Goal: Task Accomplishment & Management: Complete application form

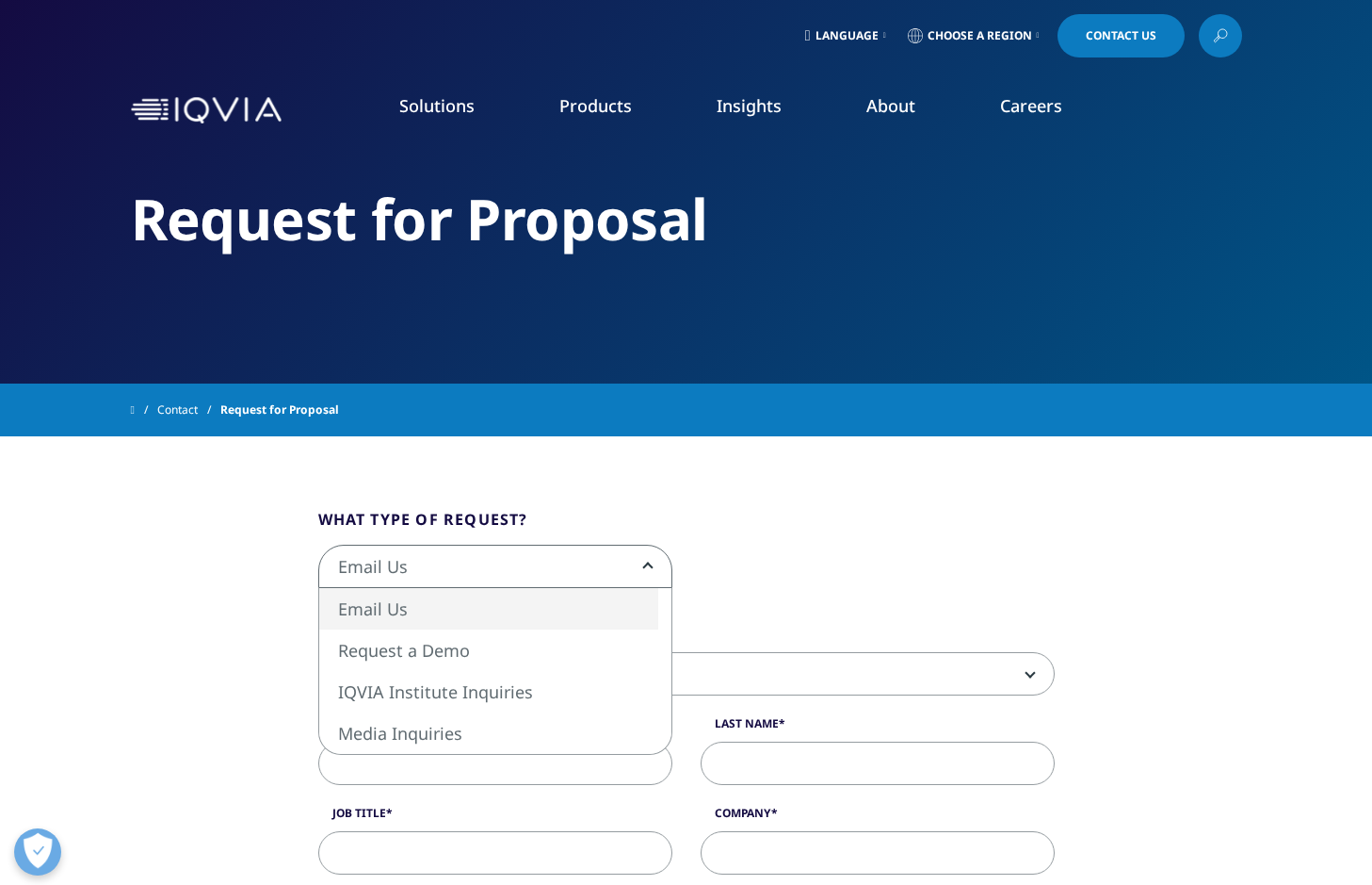
click at [641, 568] on span "Email Us" at bounding box center [495, 567] width 353 height 43
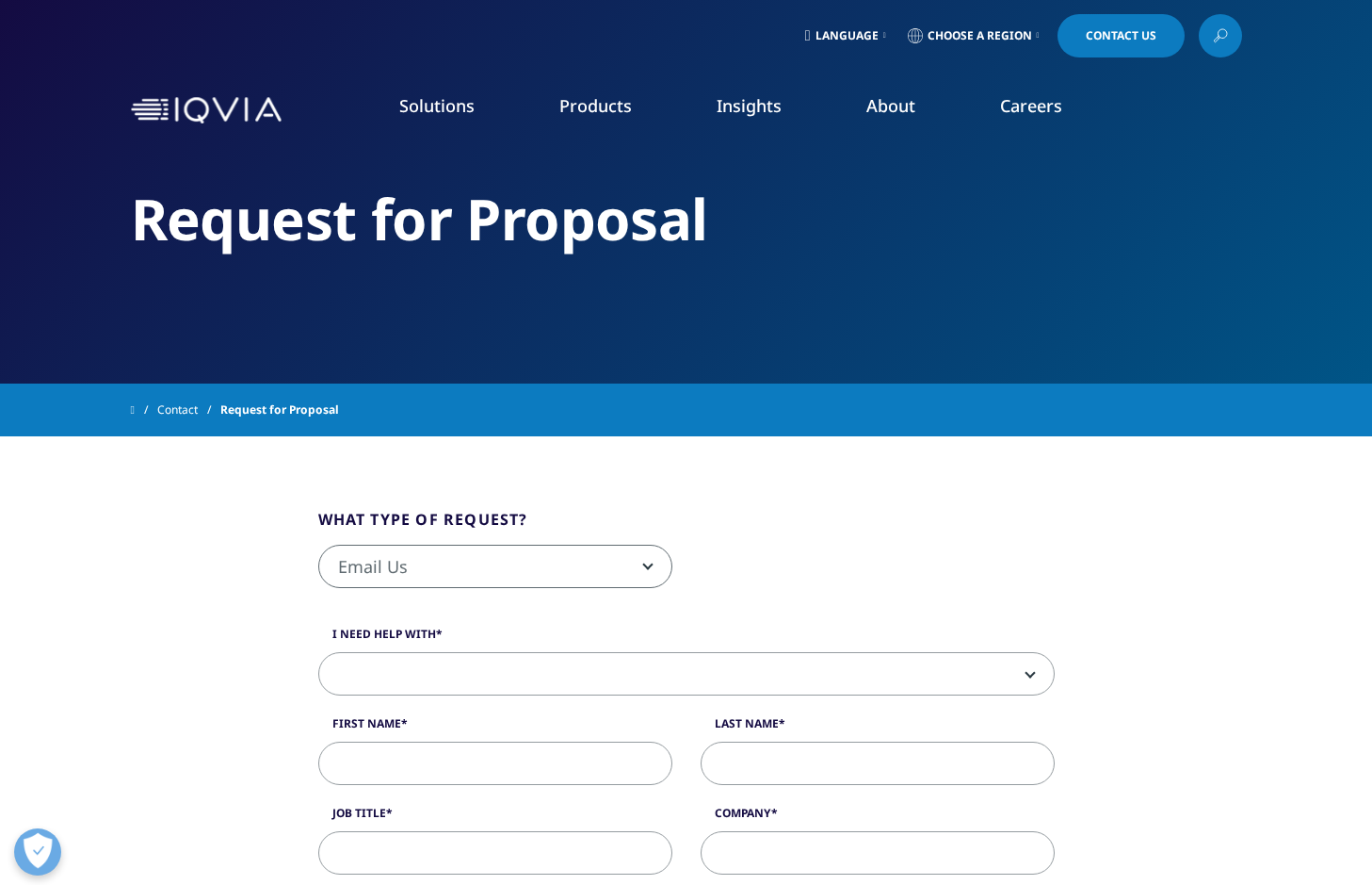
click at [641, 568] on span "Email Us" at bounding box center [495, 567] width 353 height 43
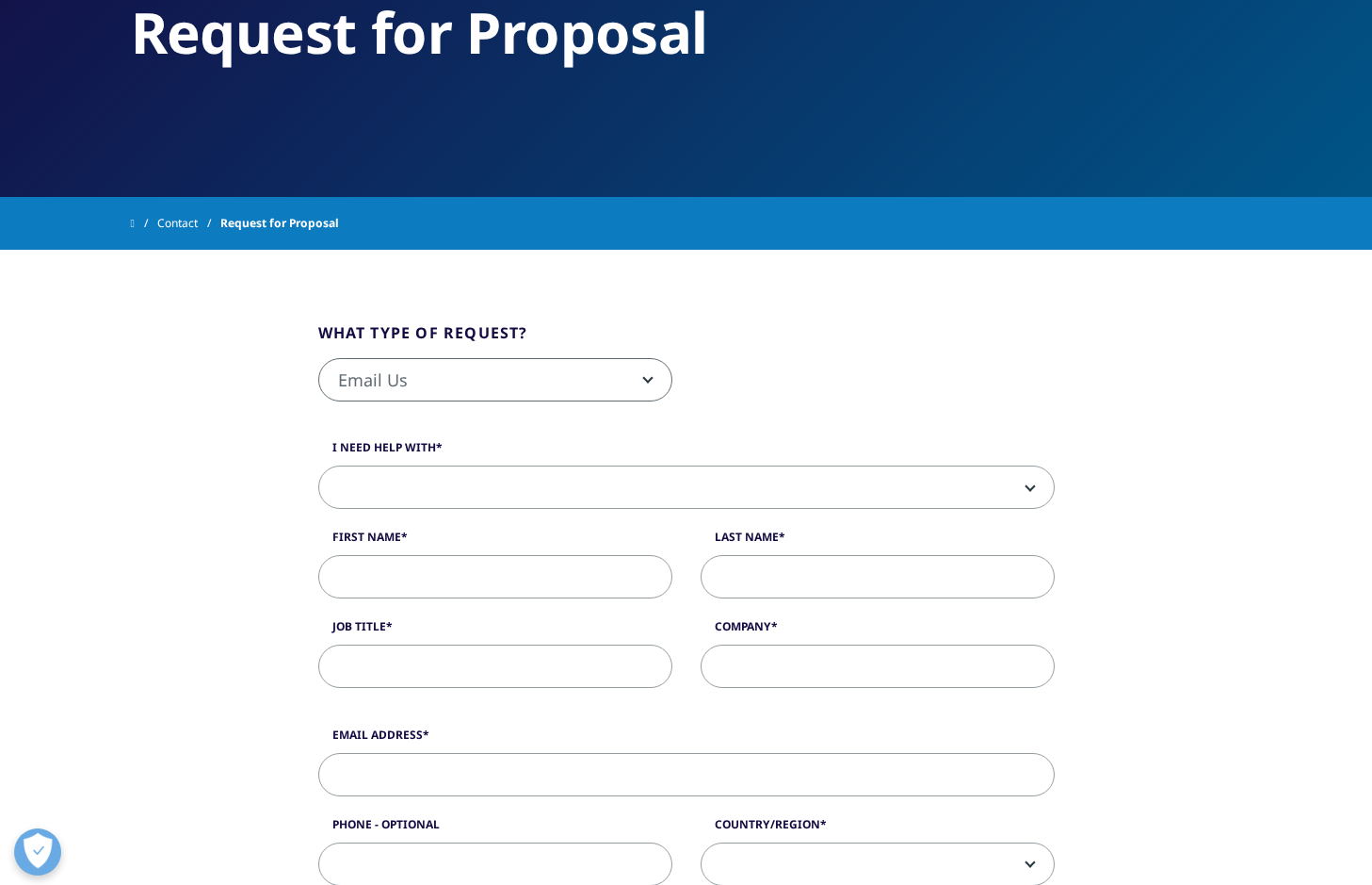
scroll to position [188, 0]
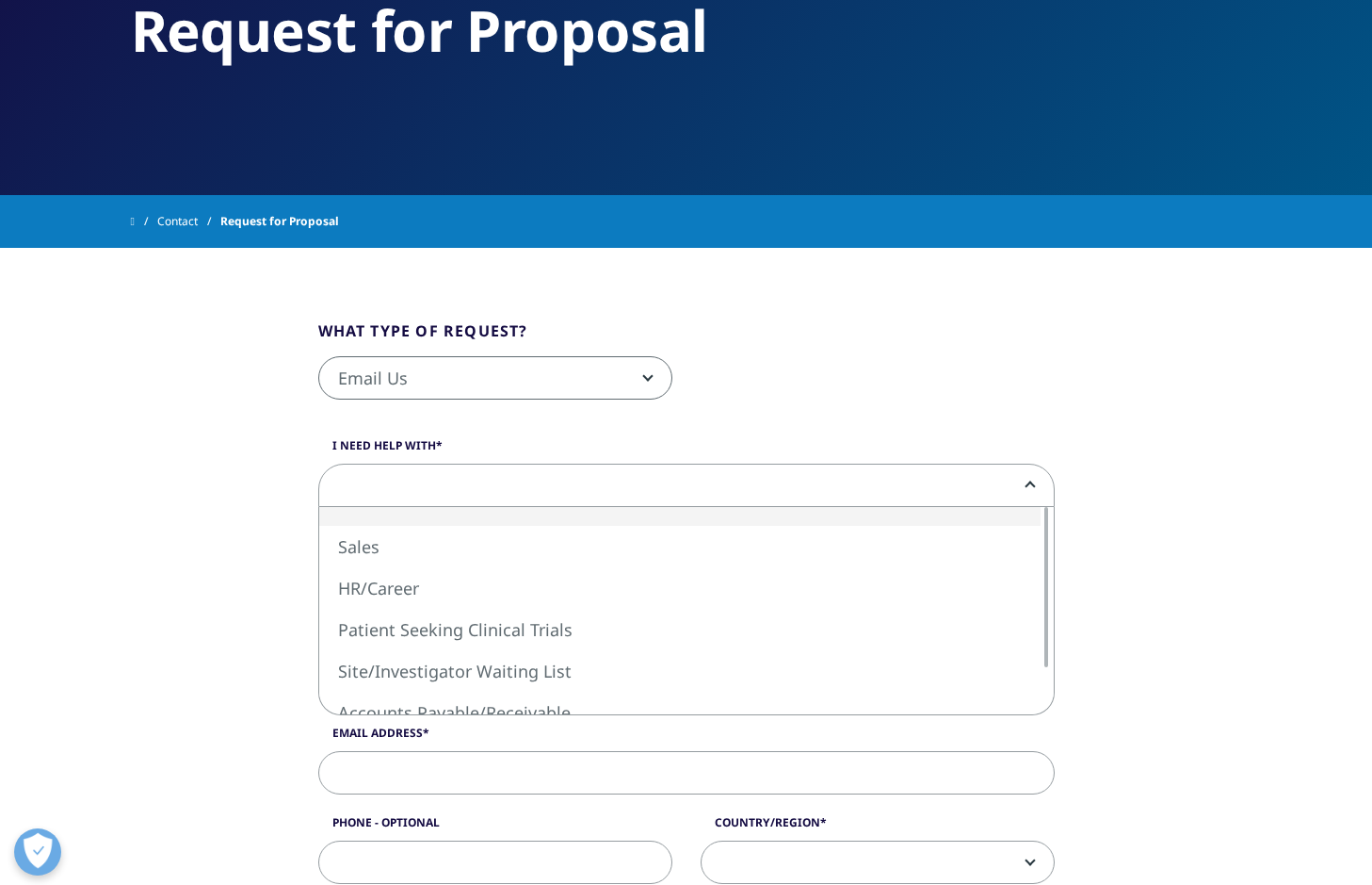
click at [655, 473] on span at bounding box center [686, 486] width 735 height 43
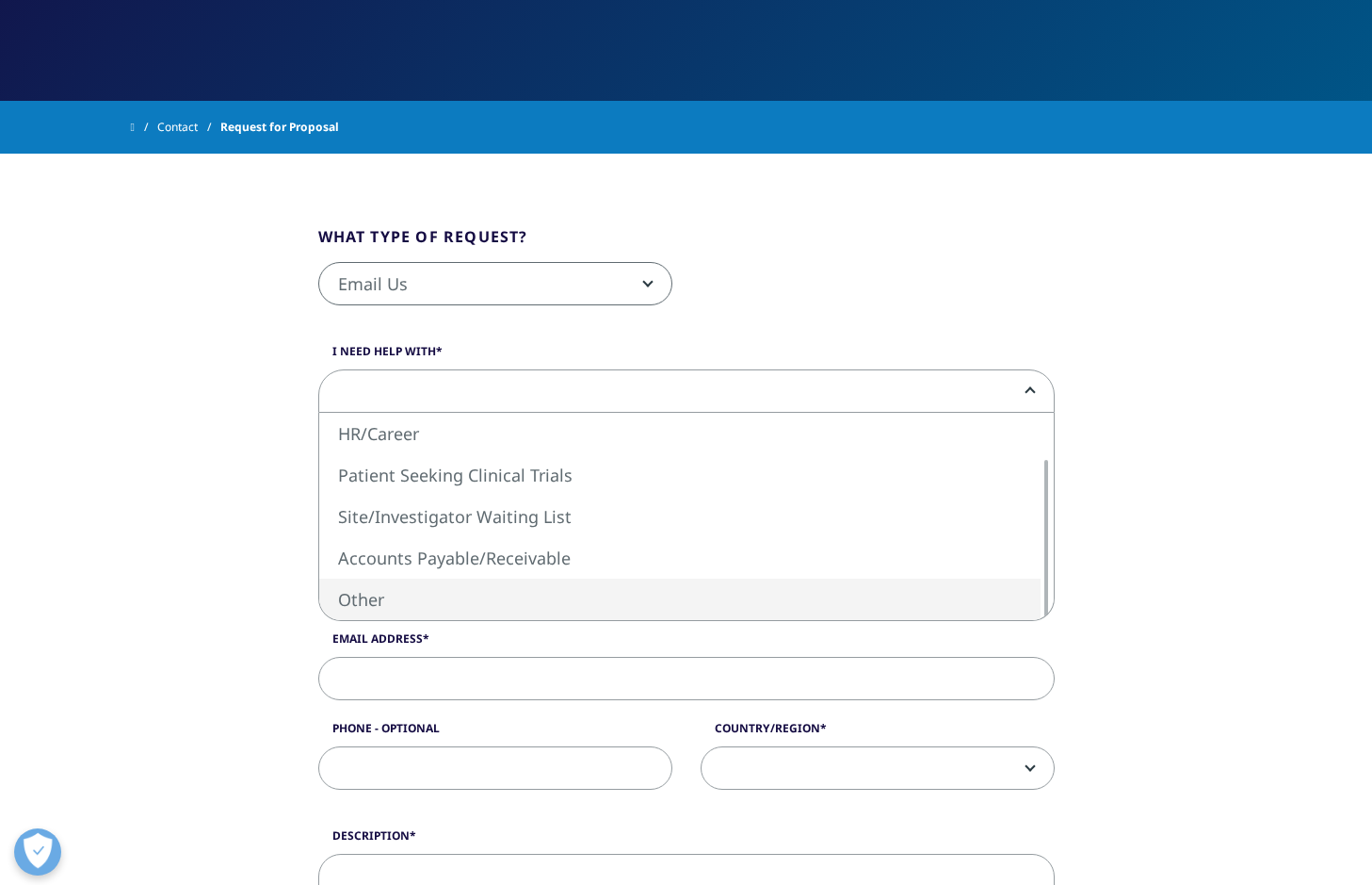
select select "Other"
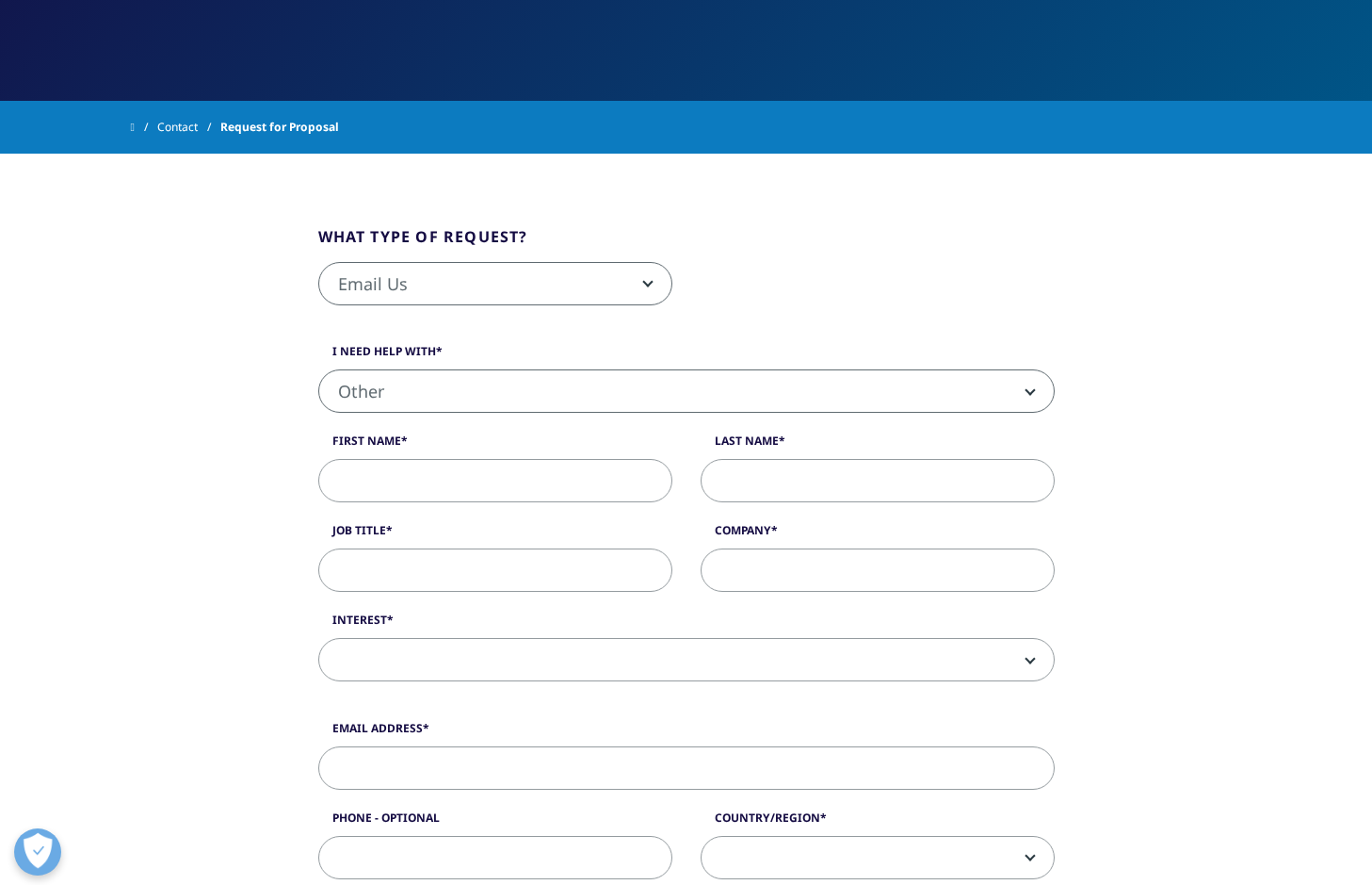
click at [620, 496] on input "First Name" at bounding box center [495, 480] width 354 height 43
type input "Takako"
type input "Kaneyasu"
type input "Okayama Gakuin University"
type input "kaneyasu@owc.ac.jp"
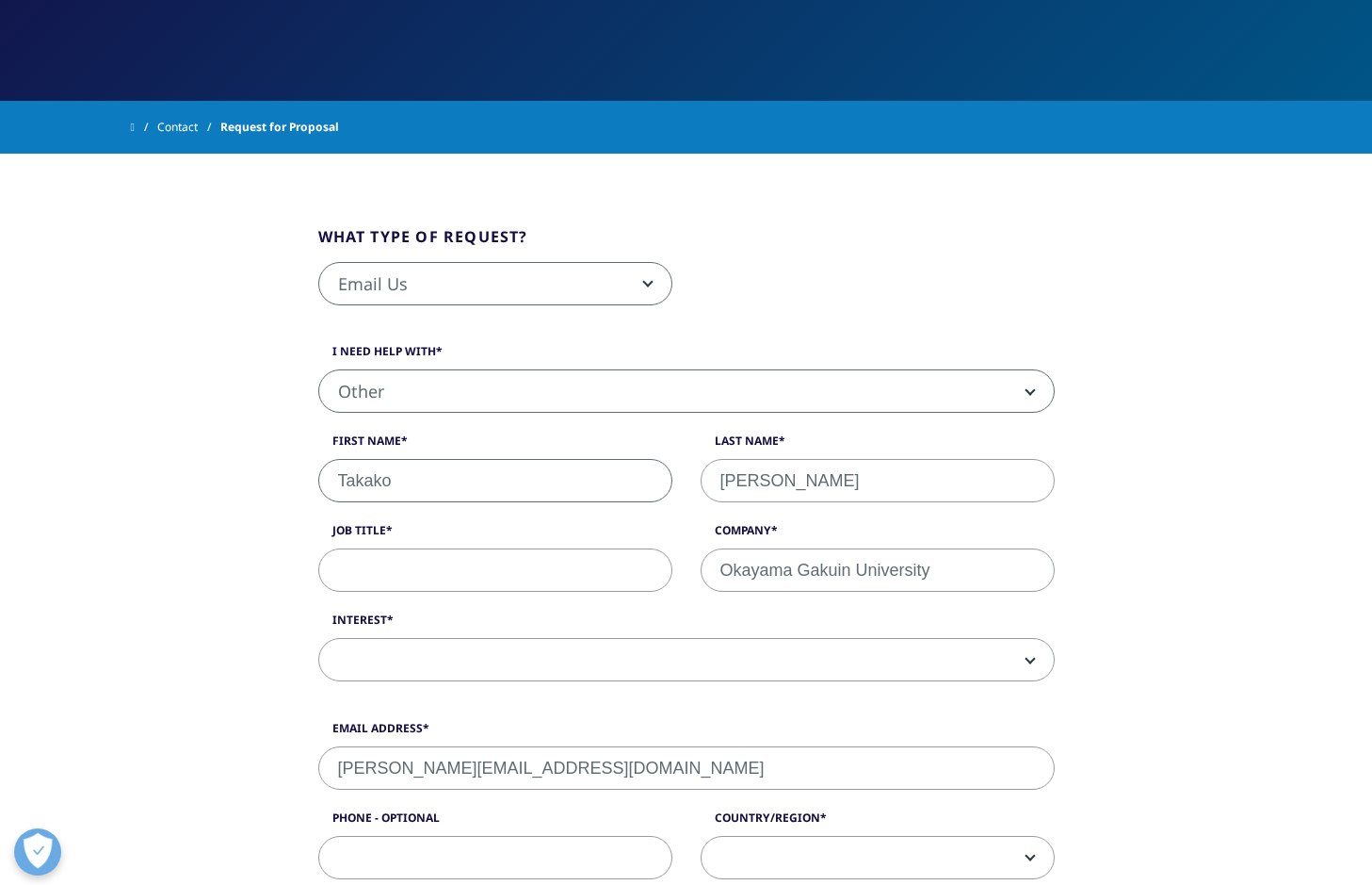
select select "[GEOGRAPHIC_DATA]"
type input "0775612769"
click at [541, 573] on input "Job Title" at bounding box center [495, 570] width 354 height 43
type input "Lectuerer"
click at [556, 631] on label "Interest" at bounding box center [686, 625] width 737 height 27
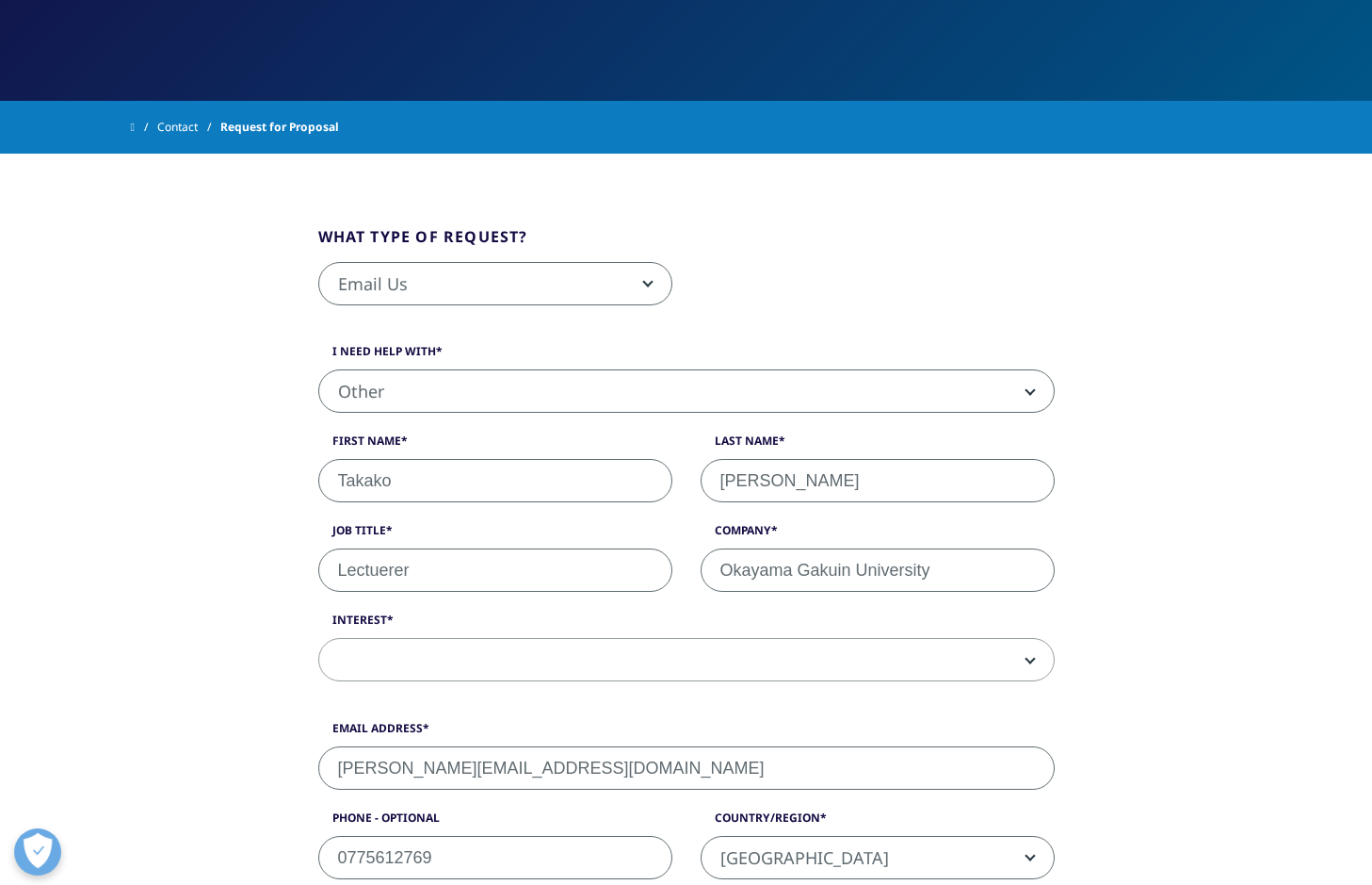
click at [319, 637] on select "Analytics Solutions Global Services (consulting/outsourcing) Contract Sales and…" at bounding box center [318, 637] width 1 height 1
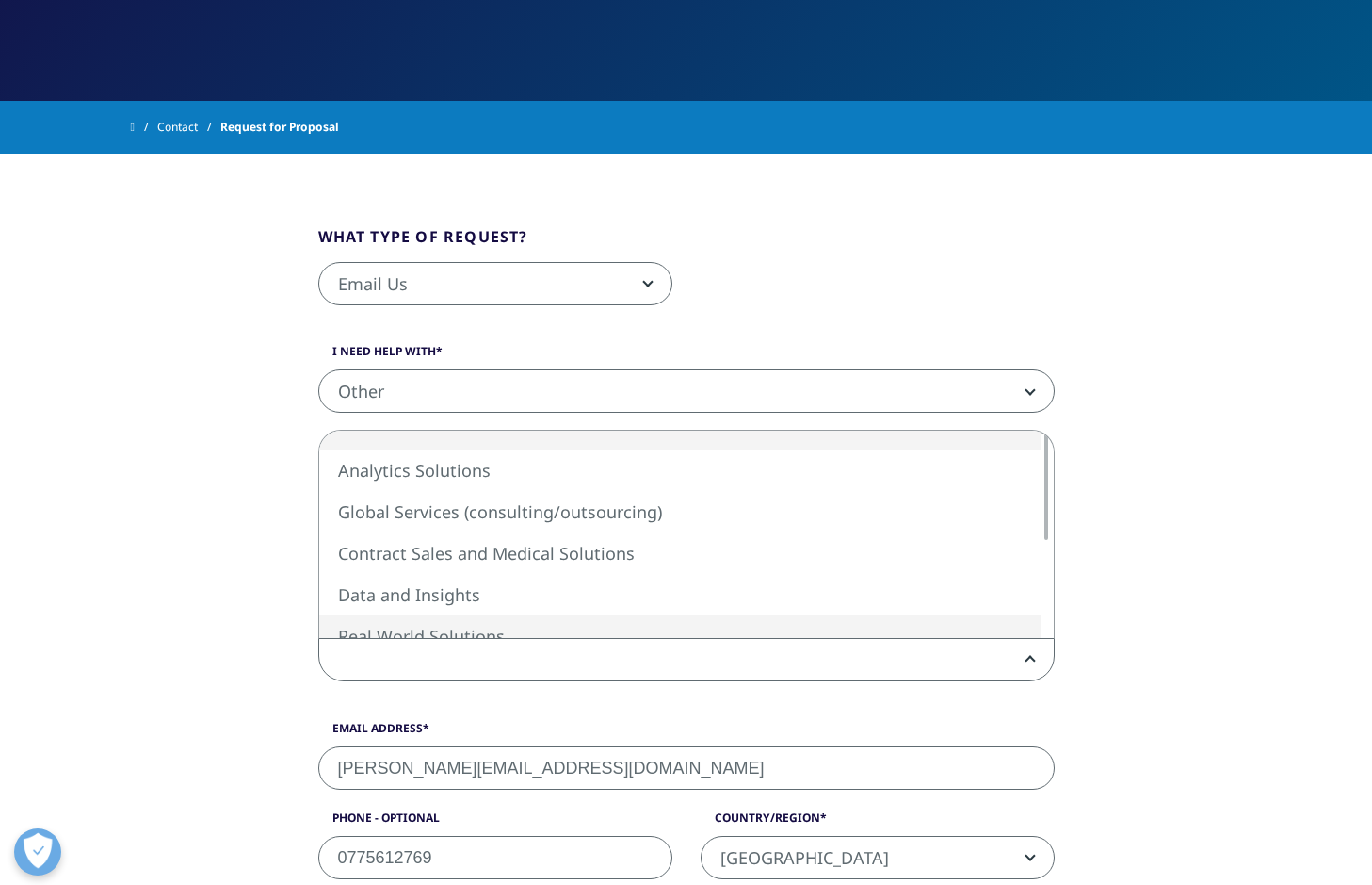
click at [565, 642] on span at bounding box center [686, 659] width 735 height 43
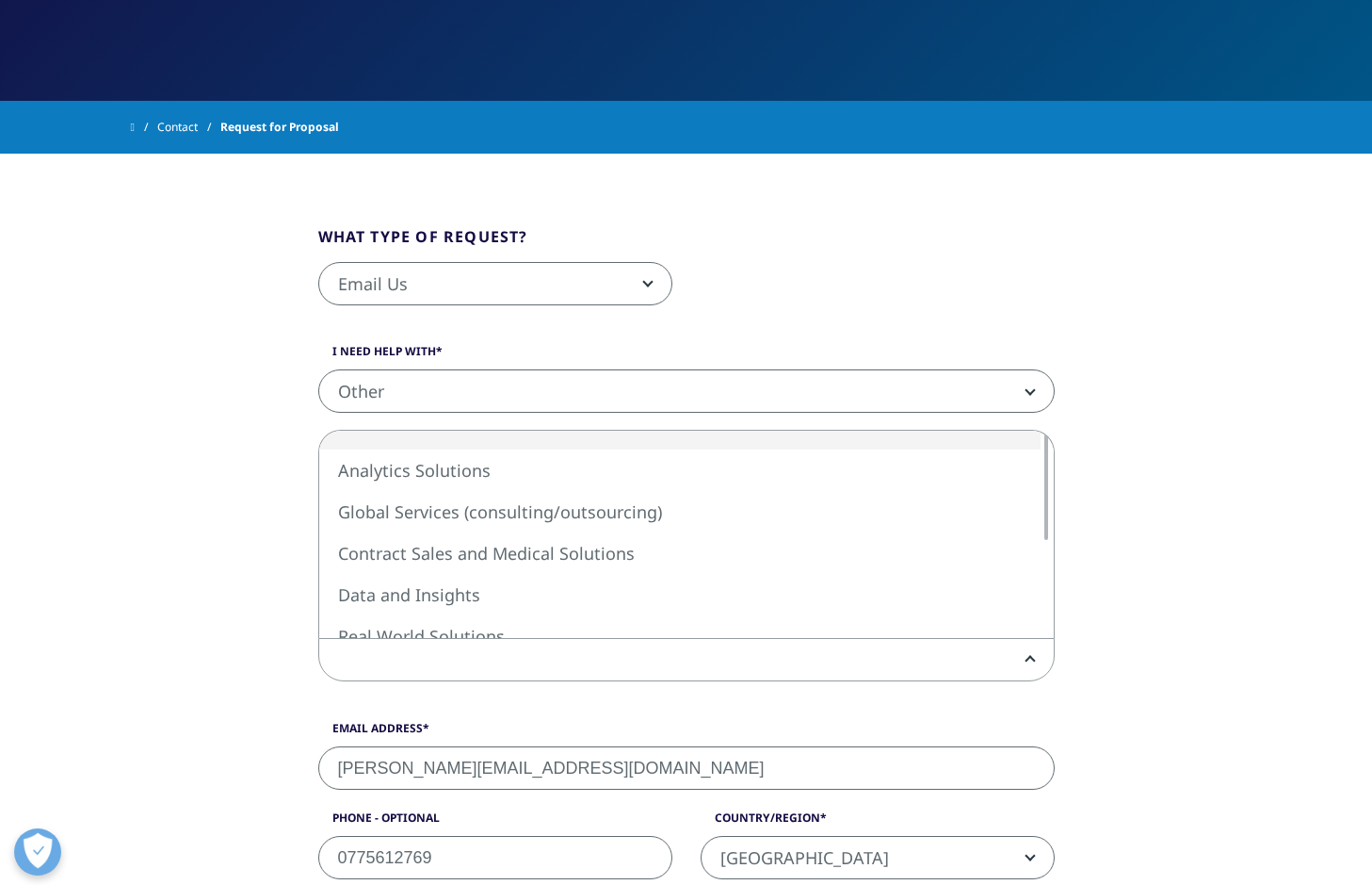
click at [565, 644] on span at bounding box center [686, 659] width 735 height 43
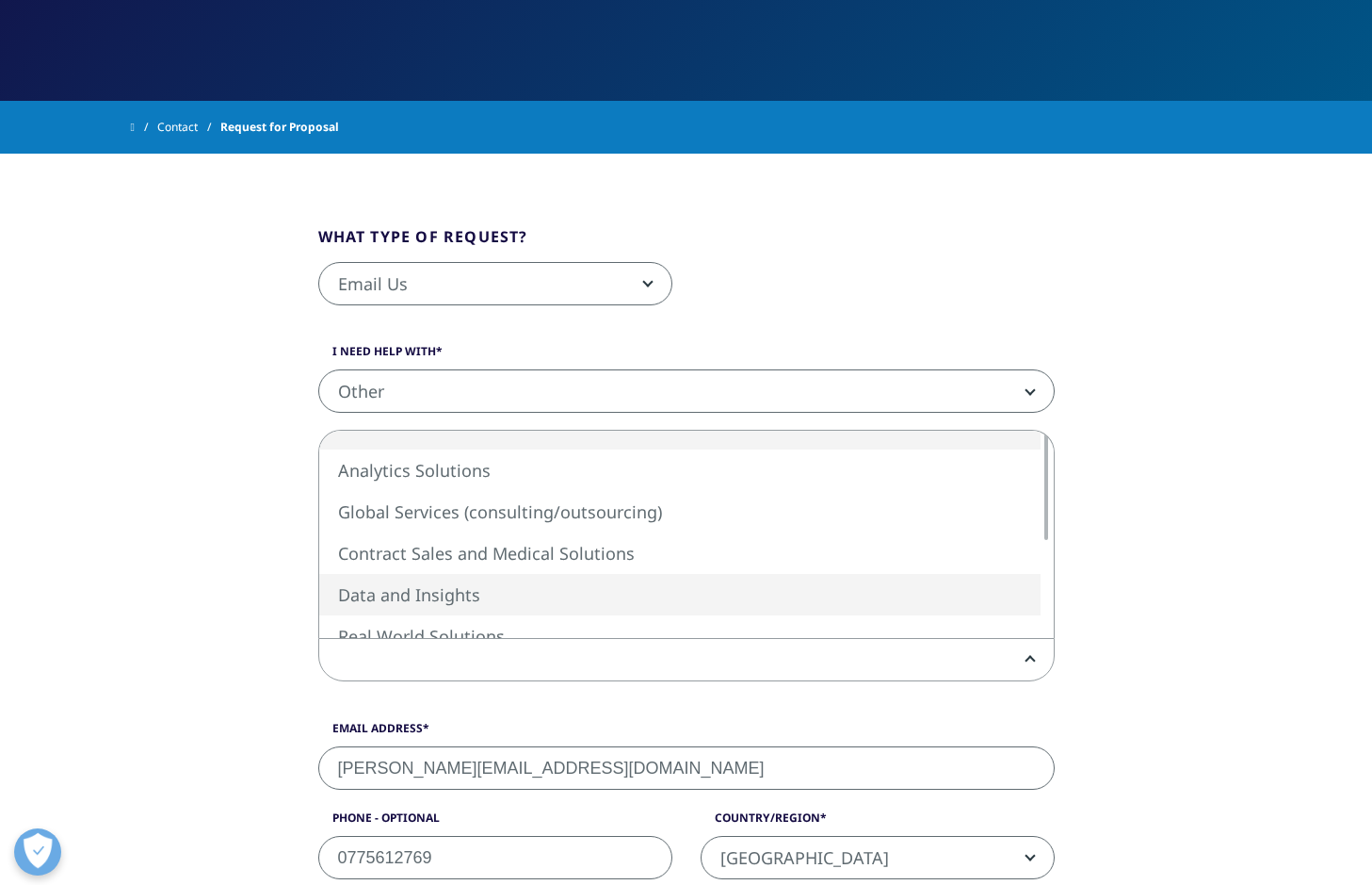
select select "Data and Insights"
click at [631, 666] on span "Data and Insights" at bounding box center [686, 659] width 735 height 43
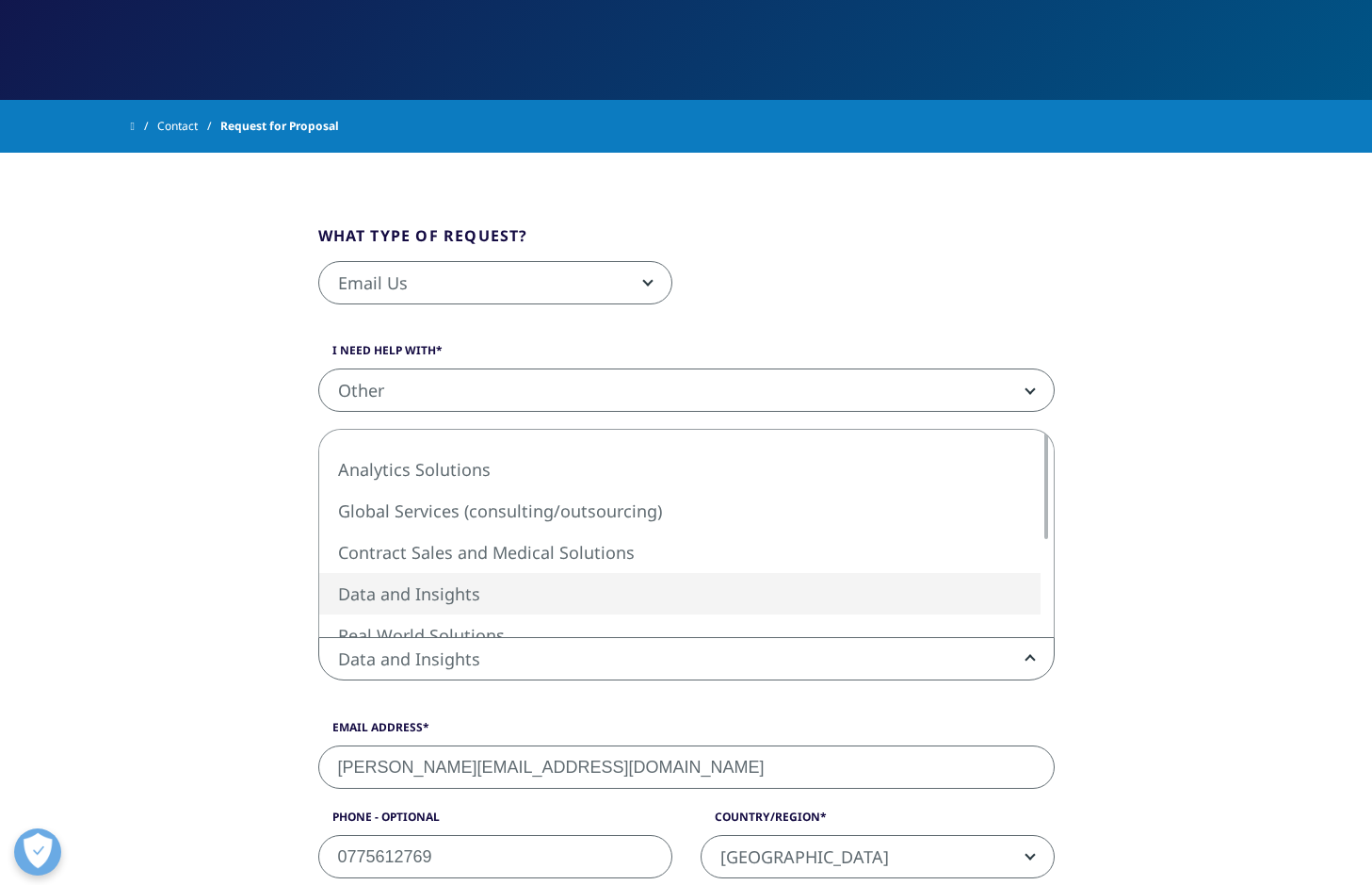
scroll to position [377, 0]
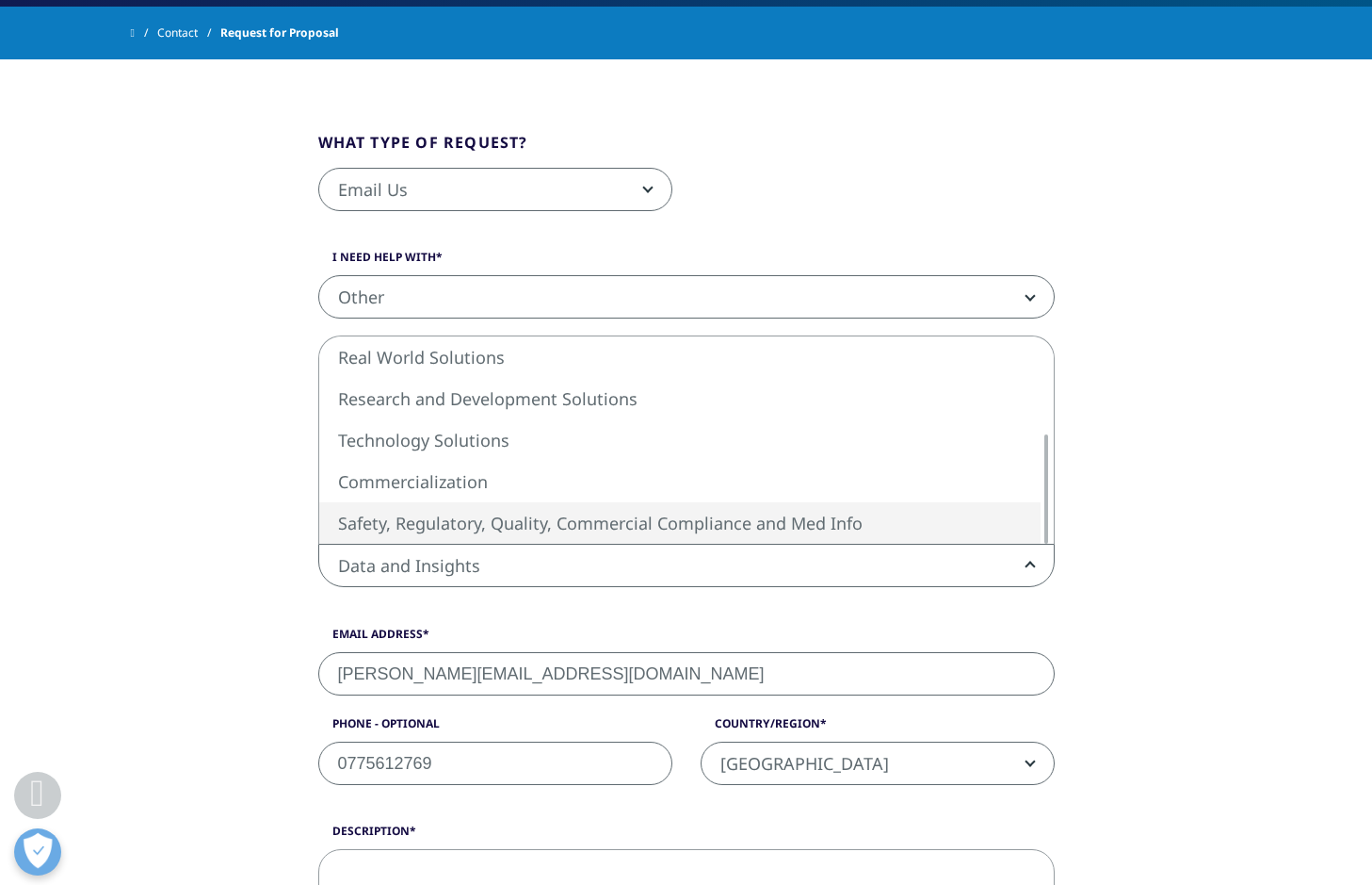
click at [652, 604] on div "I need help with Sales HR/Career Patient Seeking Clinical Trials Site/Investiga…" at bounding box center [686, 427] width 764 height 358
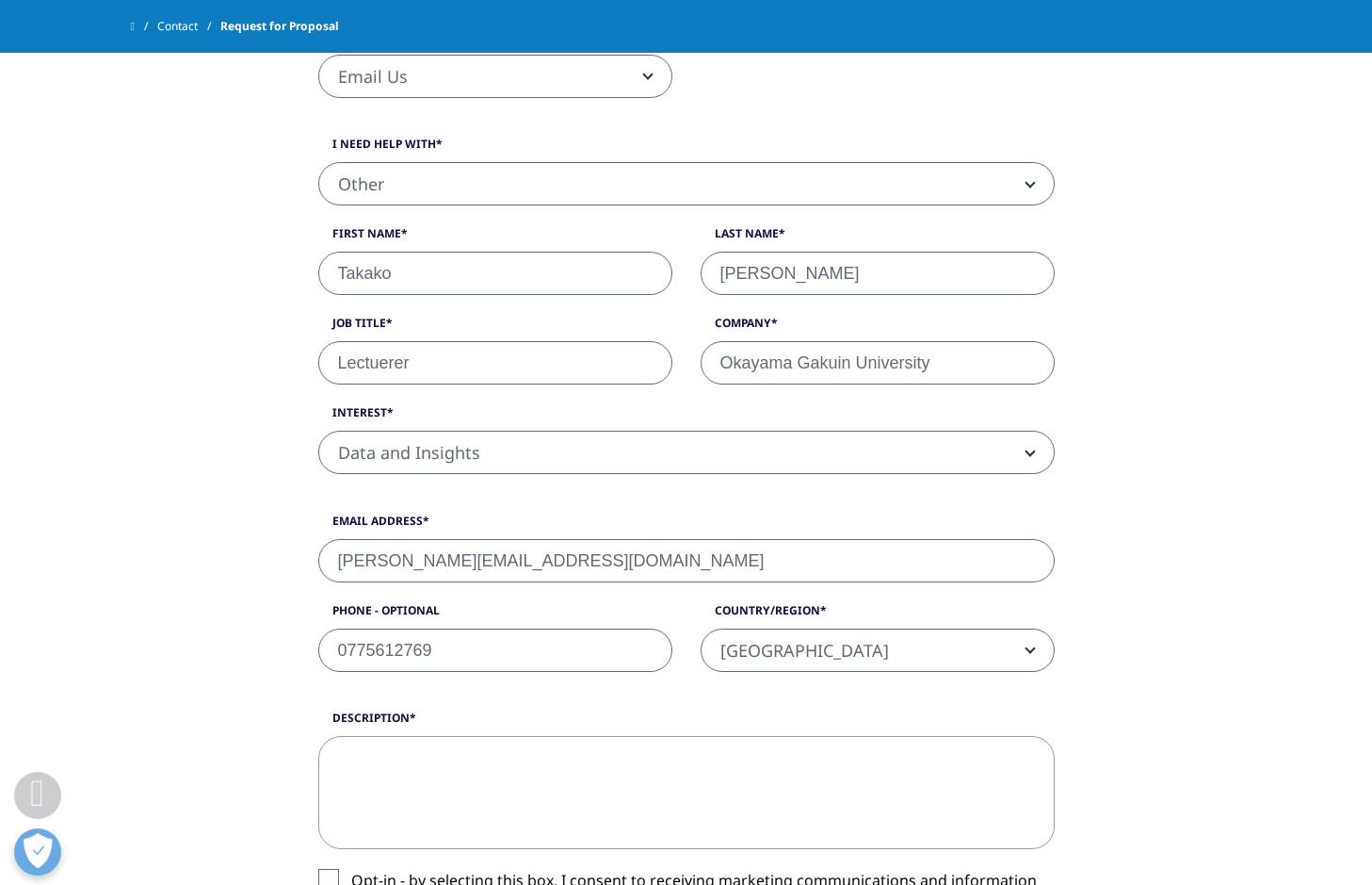
scroll to position [471, 0]
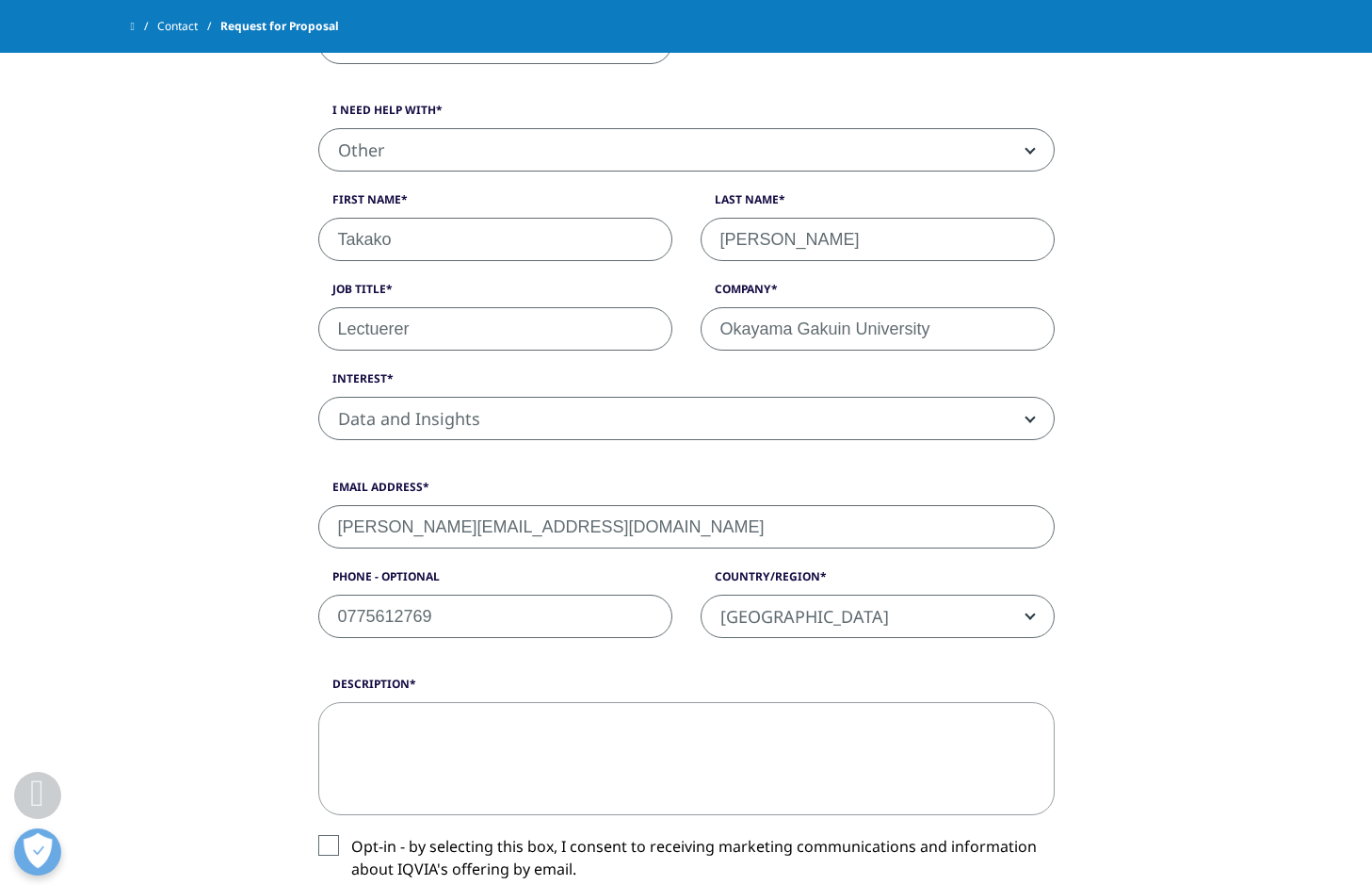
click at [586, 536] on input "kaneyasu@owc.ac.jp" at bounding box center [686, 526] width 737 height 43
click at [663, 618] on input "0775612769" at bounding box center [495, 615] width 354 height 43
drag, startPoint x: 663, startPoint y: 618, endPoint x: 284, endPoint y: 600, distance: 379.4
click at [284, 600] on div "What type of request? Email Us Request a Demo IQVIA Institute Inquiries Media I…" at bounding box center [687, 564] width 1074 height 1304
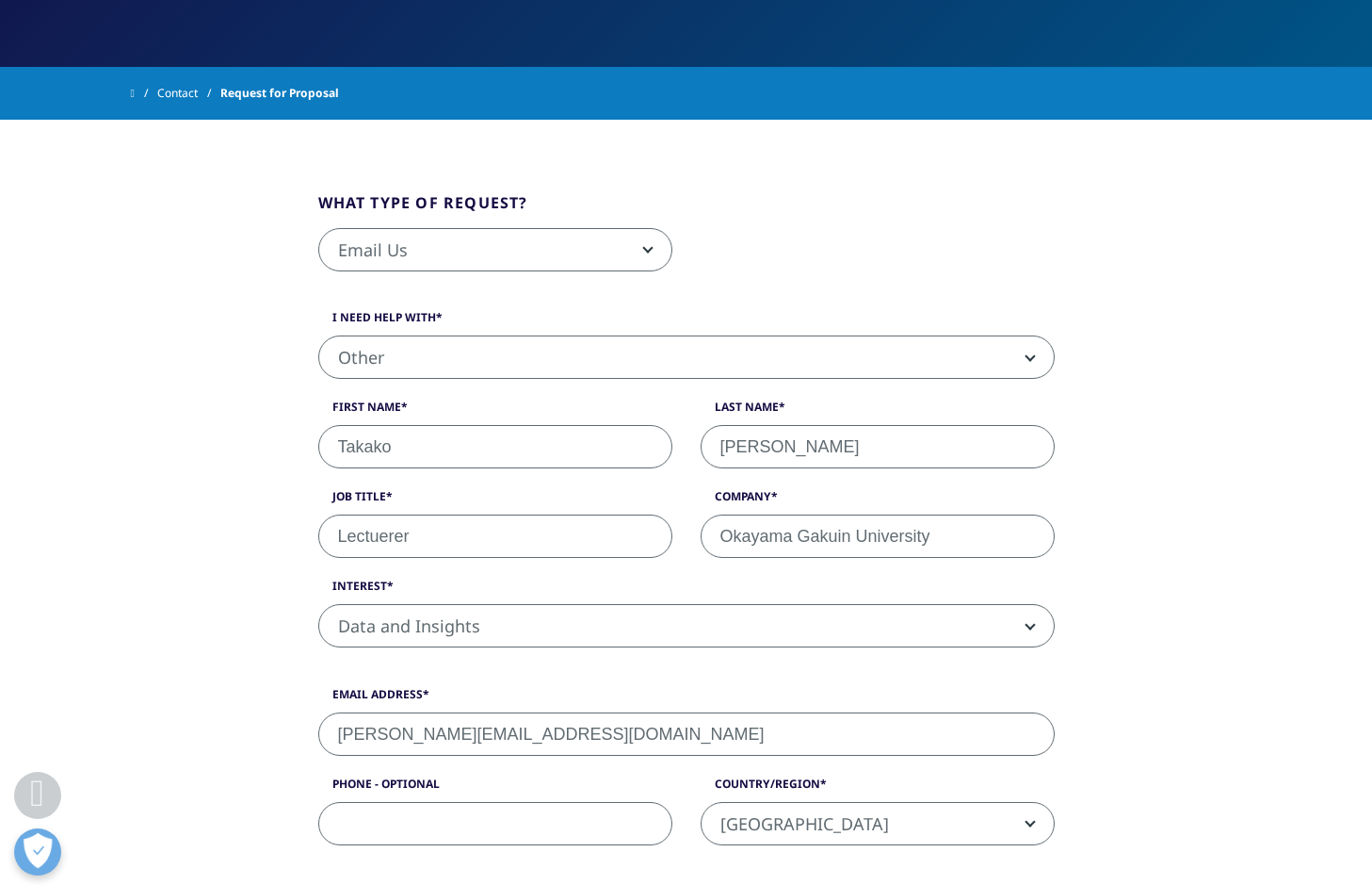
scroll to position [283, 0]
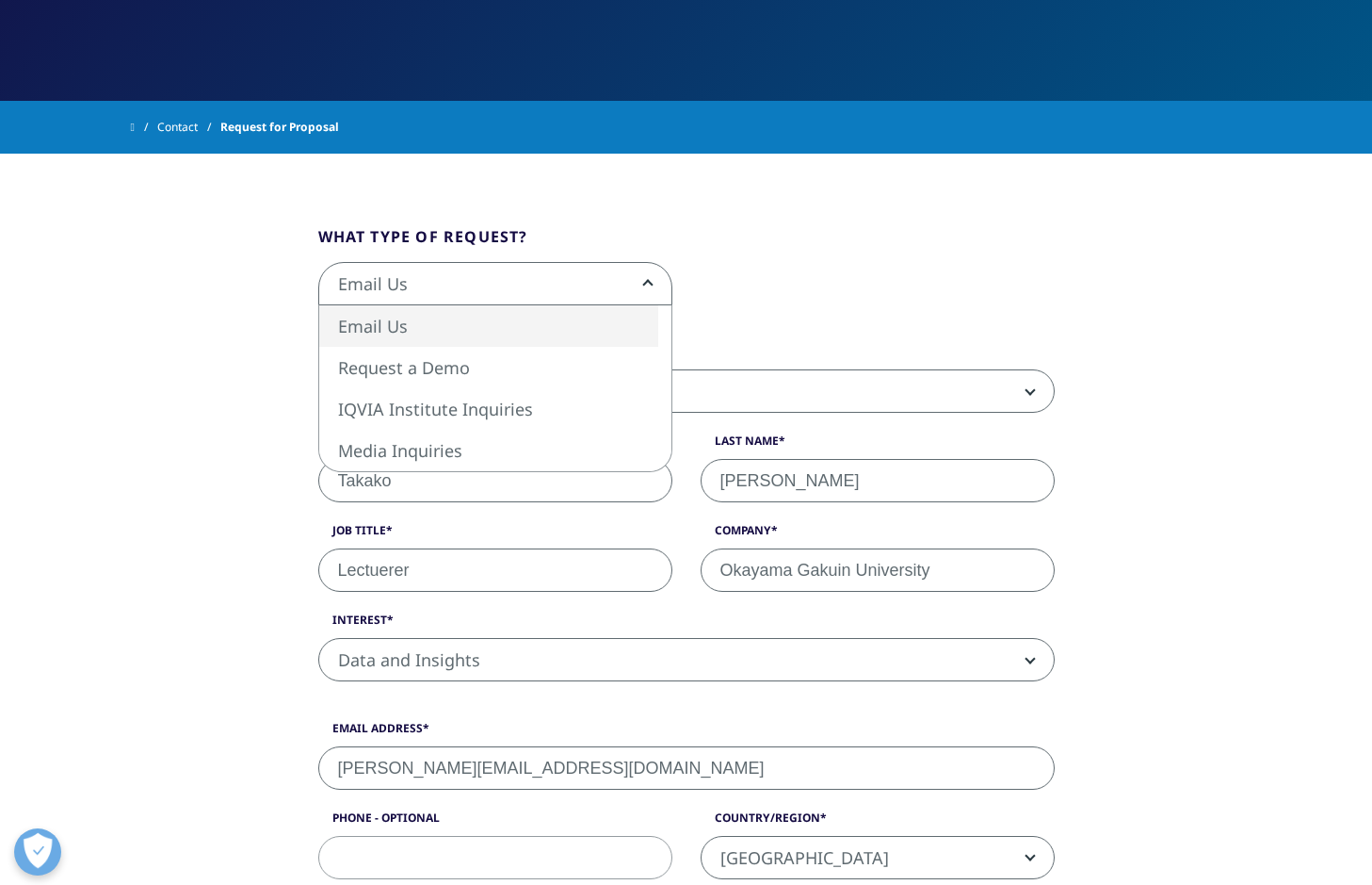
click at [632, 296] on span "Email Us" at bounding box center [495, 284] width 353 height 43
select select "https://www.iqvia.com/contact/demo"
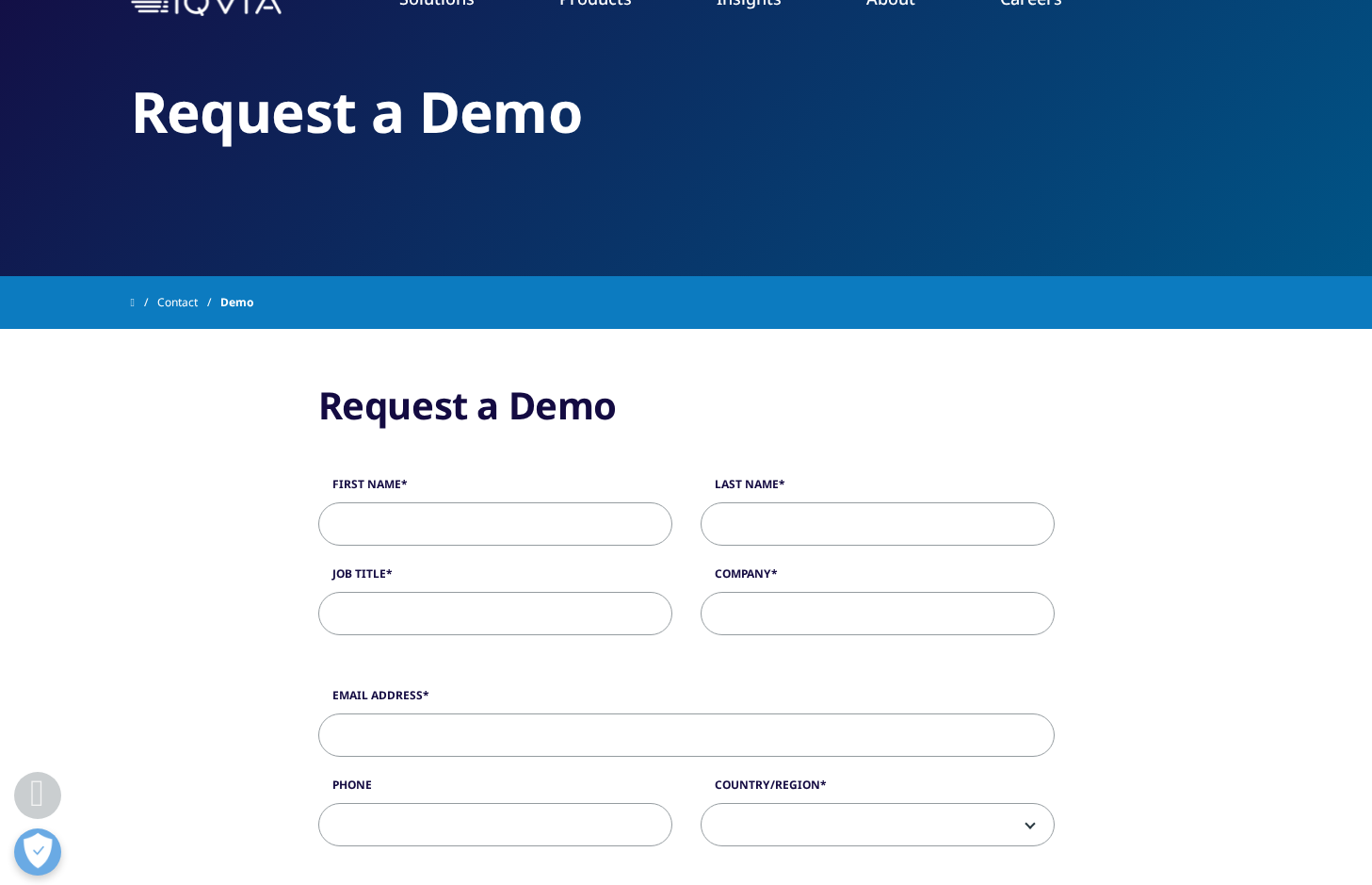
scroll to position [95, 0]
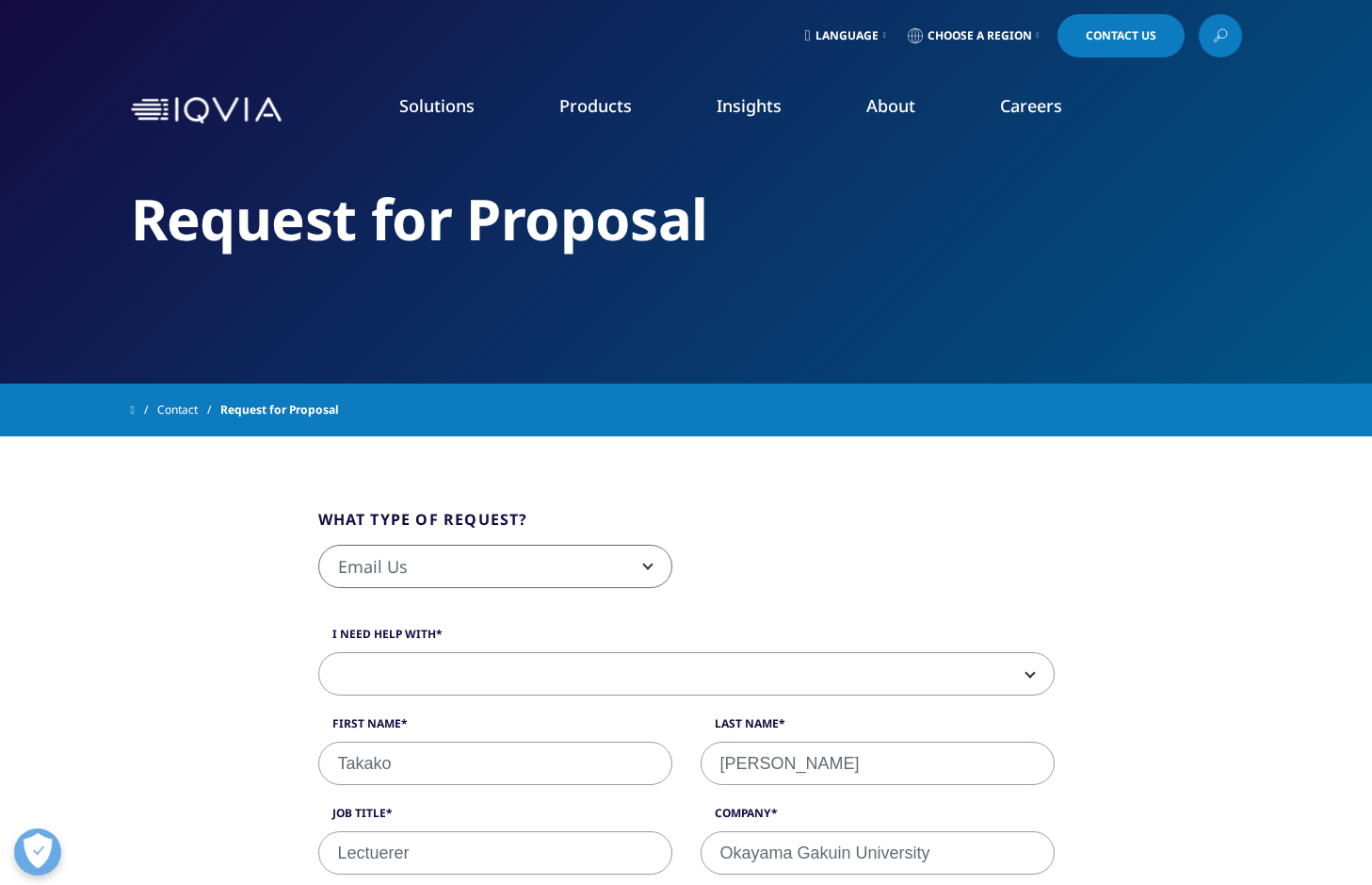
select select "https://www.iqvia.com/contact/demo"
select select "Other"
select select "[GEOGRAPHIC_DATA]"
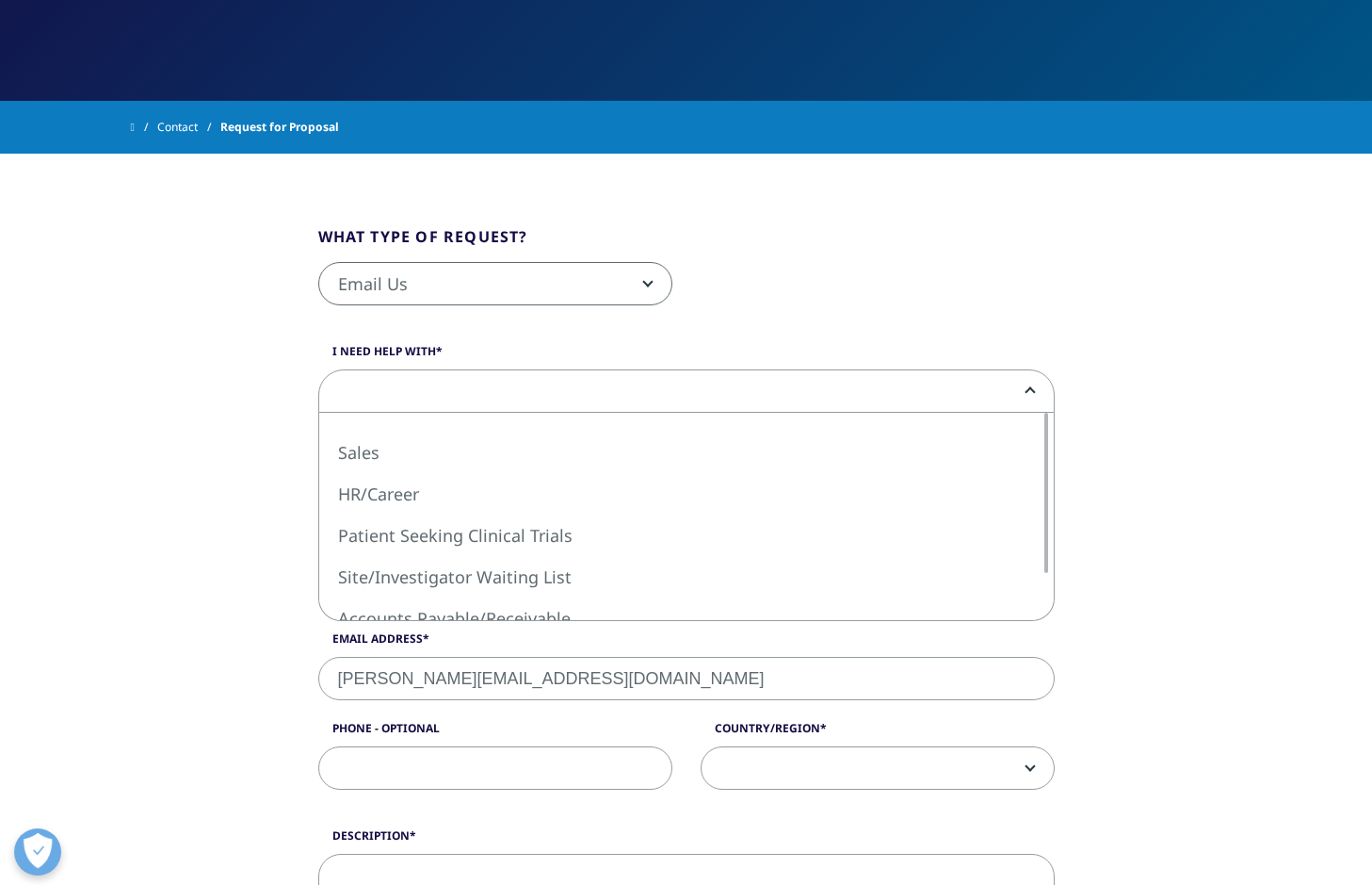
click at [692, 385] on span at bounding box center [686, 391] width 735 height 43
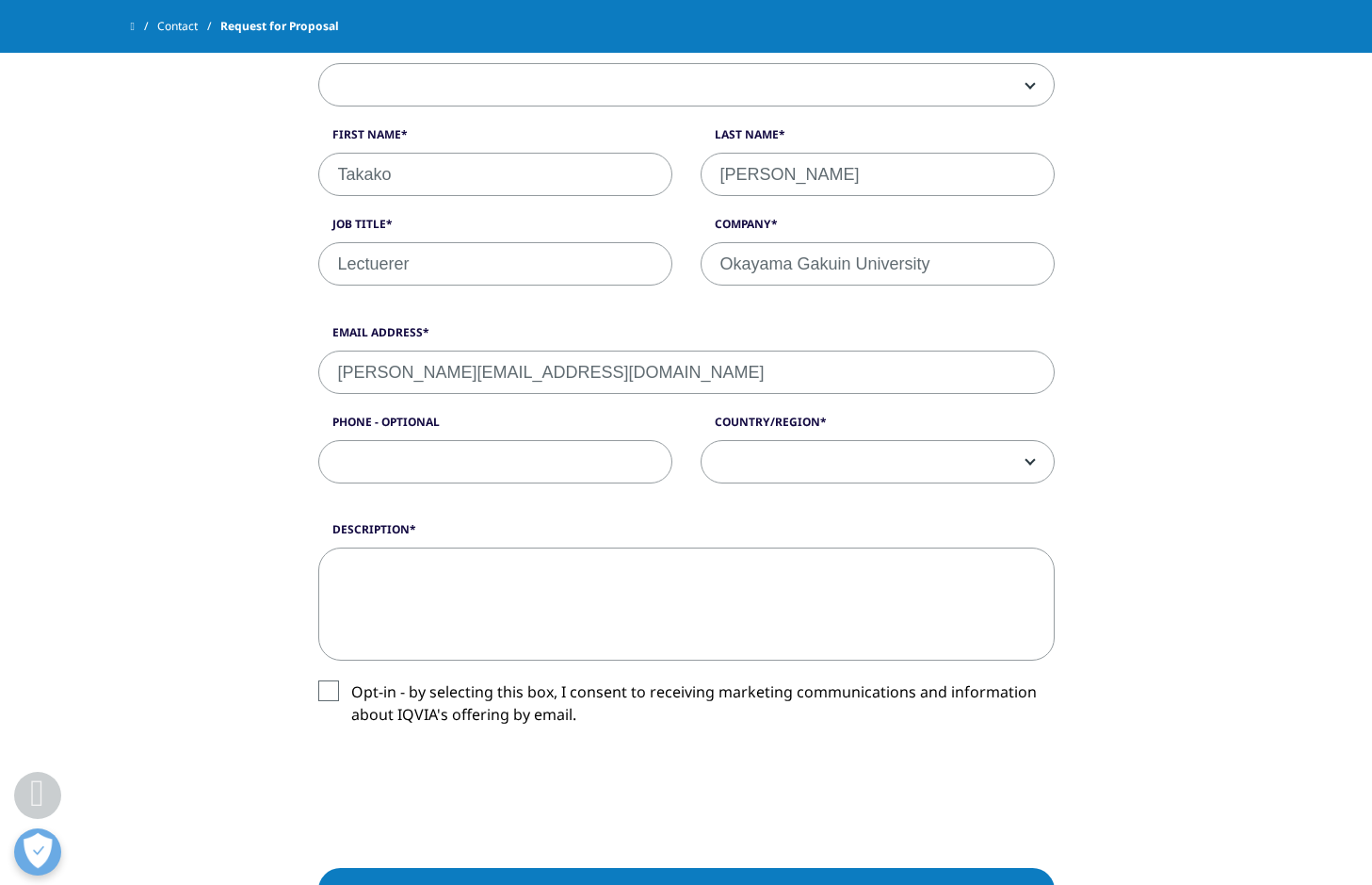
scroll to position [659, 0]
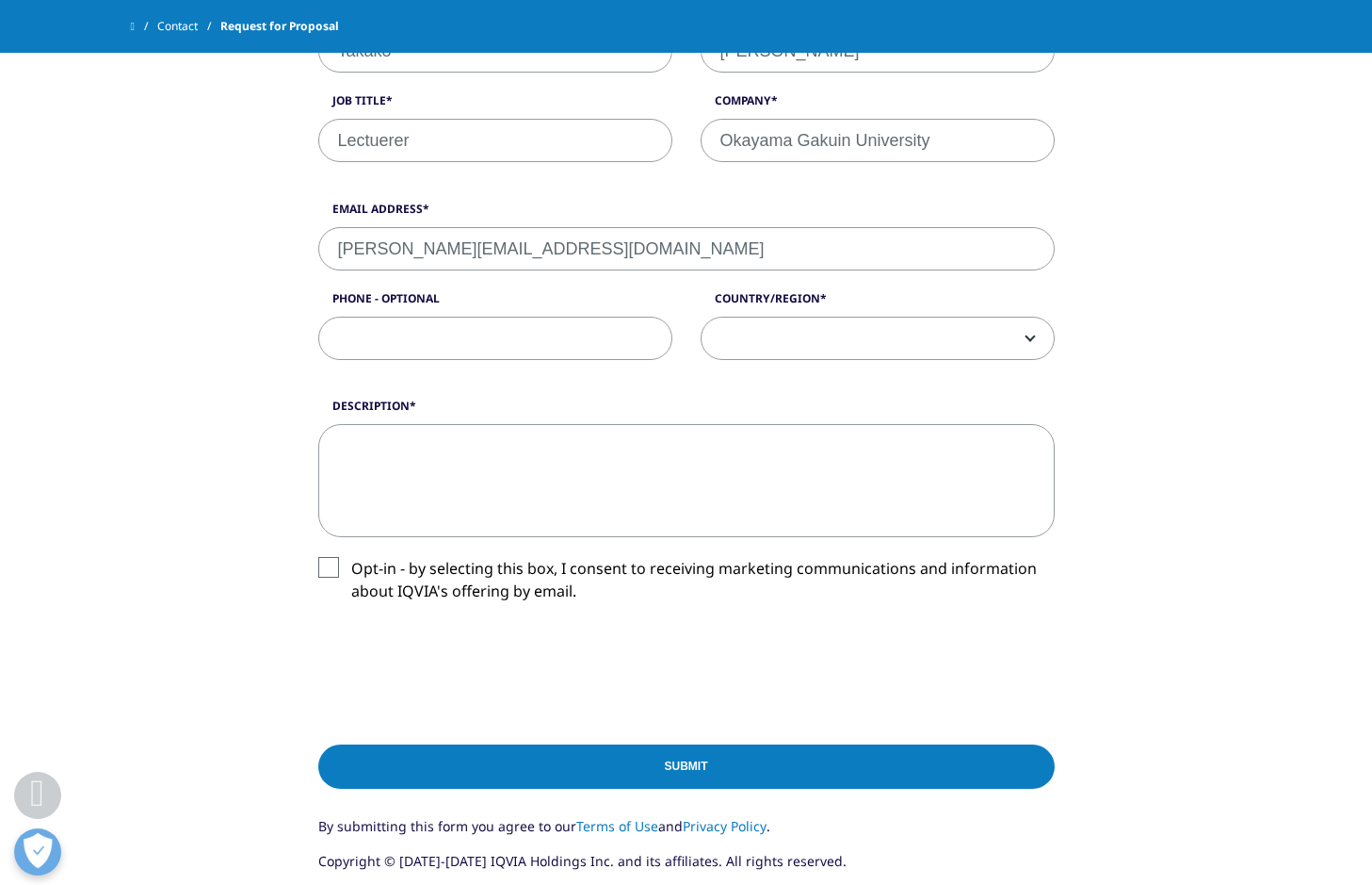
click at [334, 576] on label "Opt-in - by selecting this box, I consent to receiving marketing communications…" at bounding box center [686, 585] width 737 height 55
click at [352, 557] on input "Opt-in - by selecting this box, I consent to receiving marketing communications…" at bounding box center [352, 557] width 0 height 0
click at [151, 361] on div "What type of request? Email Us Request a Demo IQVIA Institute Inquiries Media I…" at bounding box center [687, 331] width 1074 height 1215
click at [402, 496] on textarea "Description" at bounding box center [686, 481] width 737 height 113
click at [402, 496] on textarea "I have ia" at bounding box center [686, 481] width 737 height 113
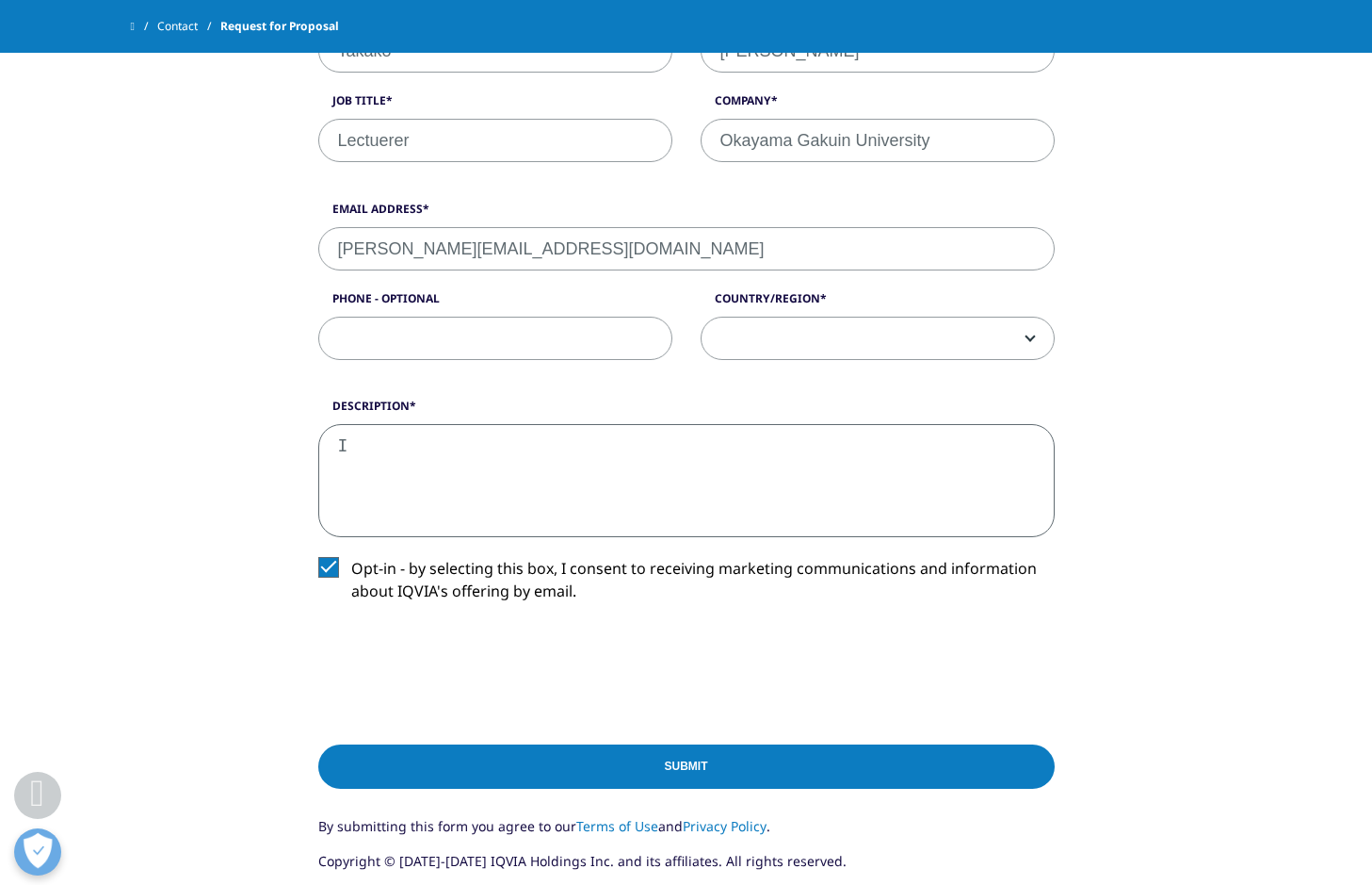
type textarea "I"
type textarea "I have inter"
click at [509, 454] on textarea "I have inter" at bounding box center [686, 481] width 737 height 113
drag, startPoint x: 497, startPoint y: 446, endPoint x: 274, endPoint y: 441, distance: 223.1
click at [274, 441] on div "What type of request? Email Us Request a Demo IQVIA Institute Inquiries Media I…" at bounding box center [687, 331] width 1074 height 1215
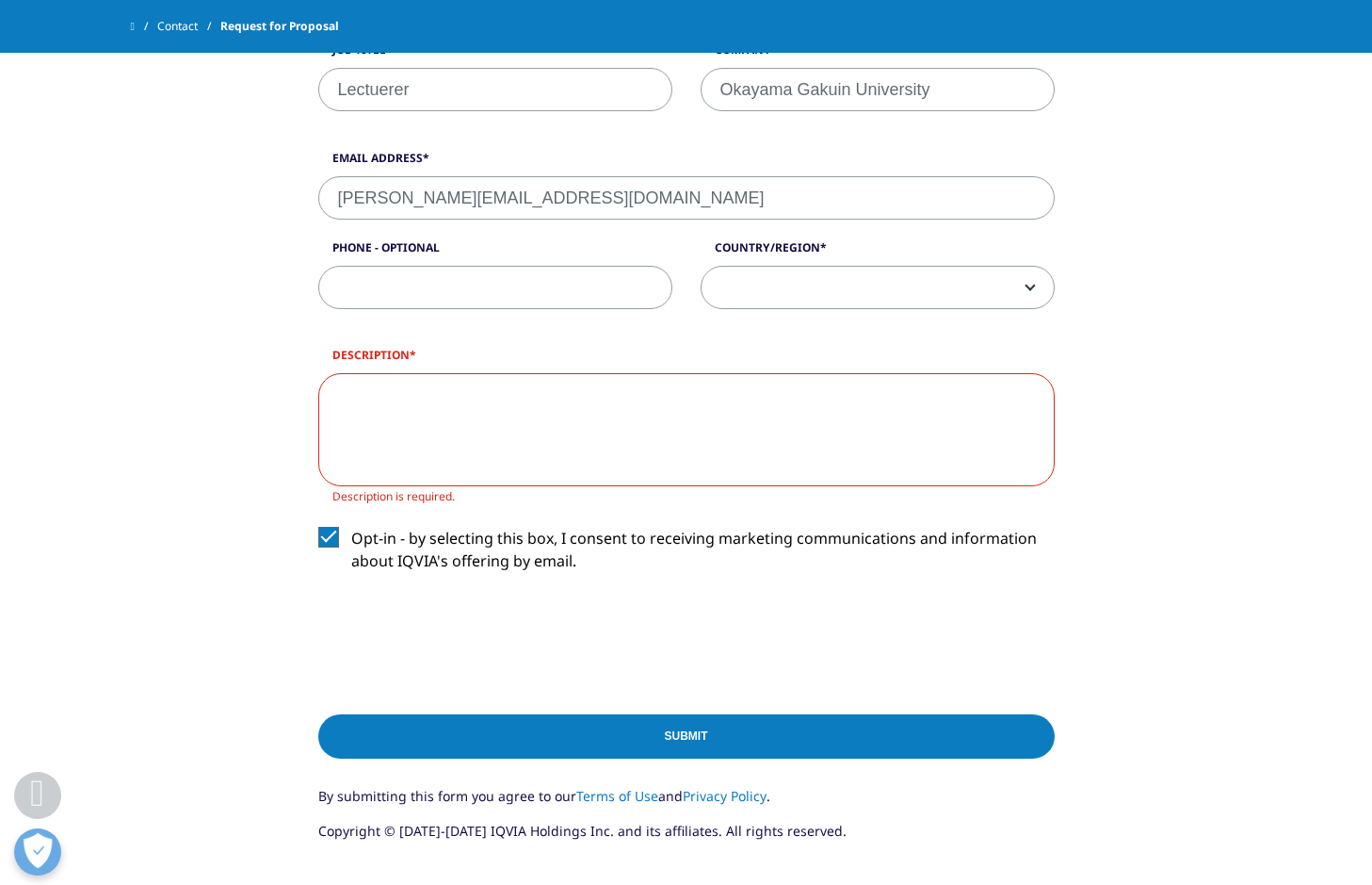
scroll to position [754, 0]
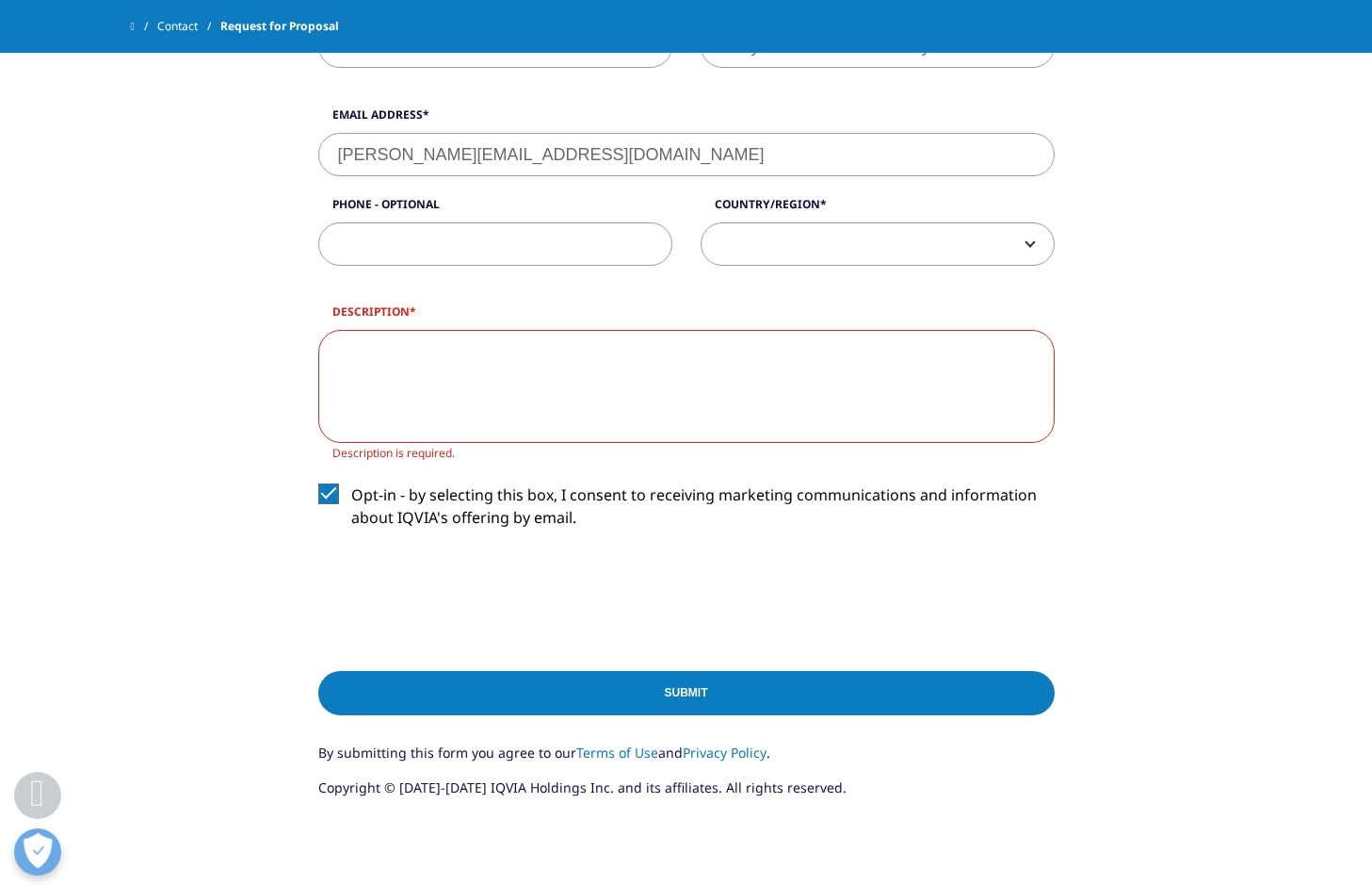
click at [522, 369] on textarea "Description" at bounding box center [686, 386] width 737 height 113
paste textarea "I am currently conducting PRO research in Japan and am interested in your servi…"
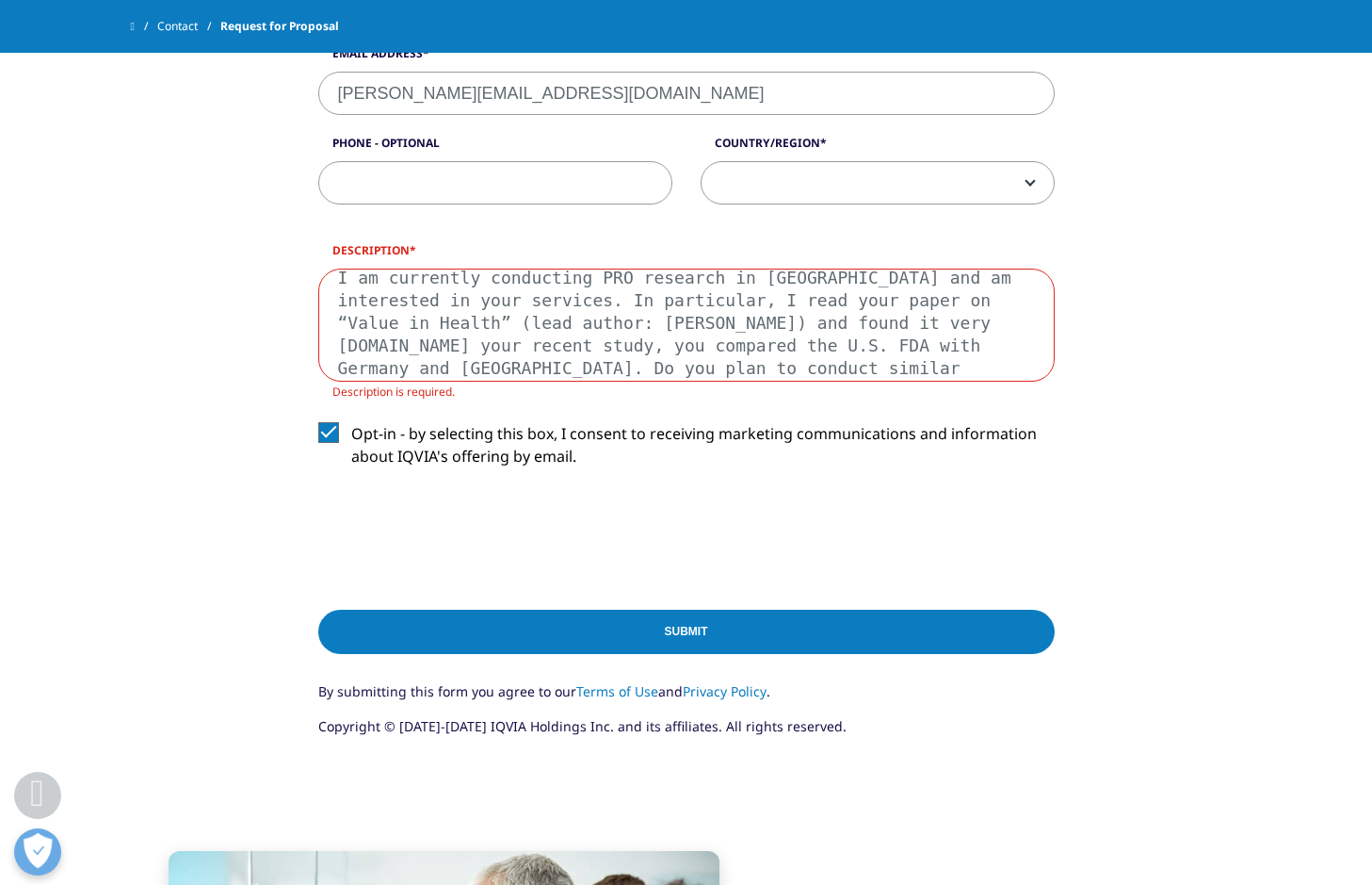
scroll to position [848, 0]
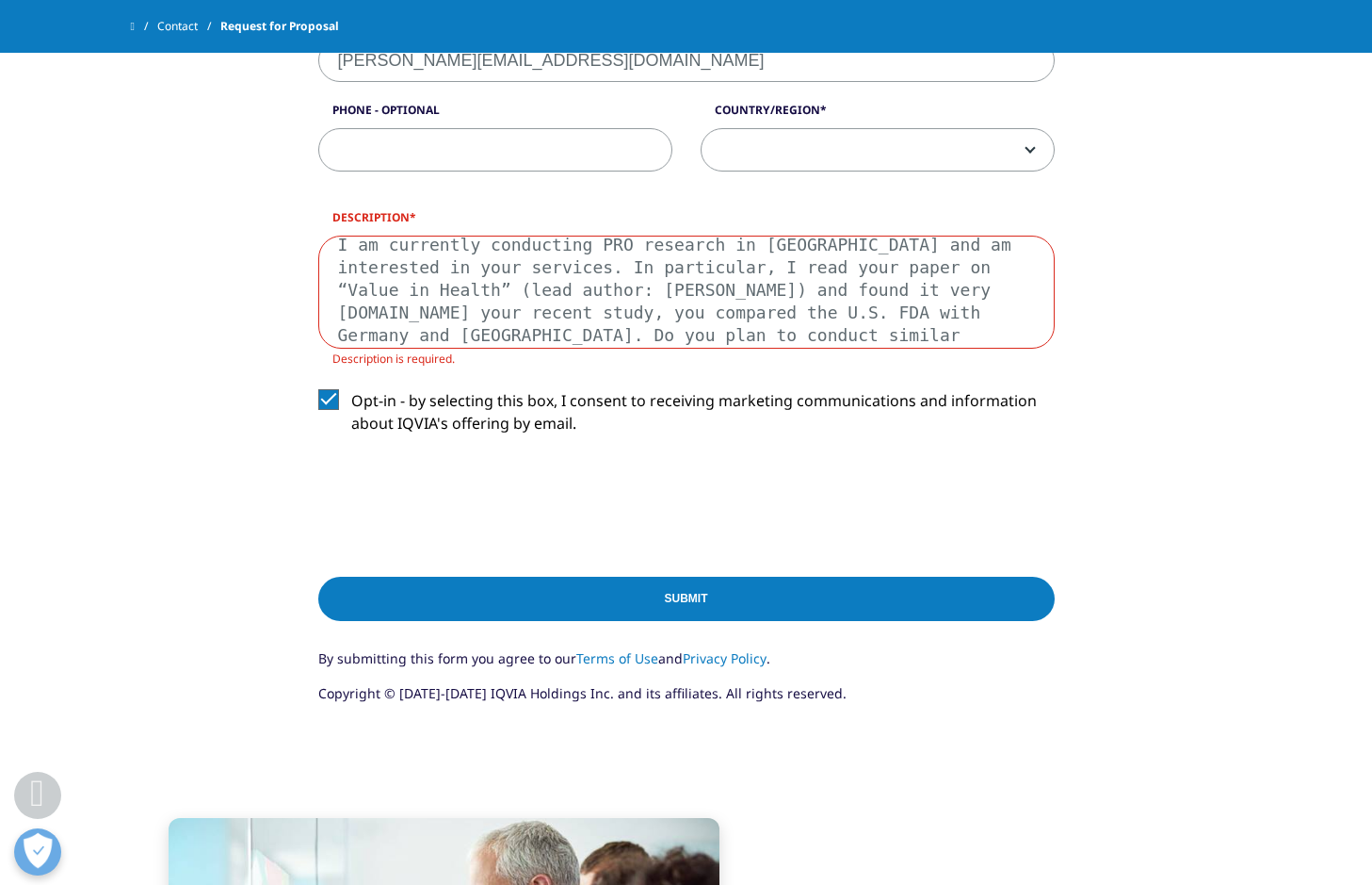
click at [716, 296] on textarea "I am currently conducting PRO research in Japan and am interested in your servi…" at bounding box center [686, 291] width 737 height 113
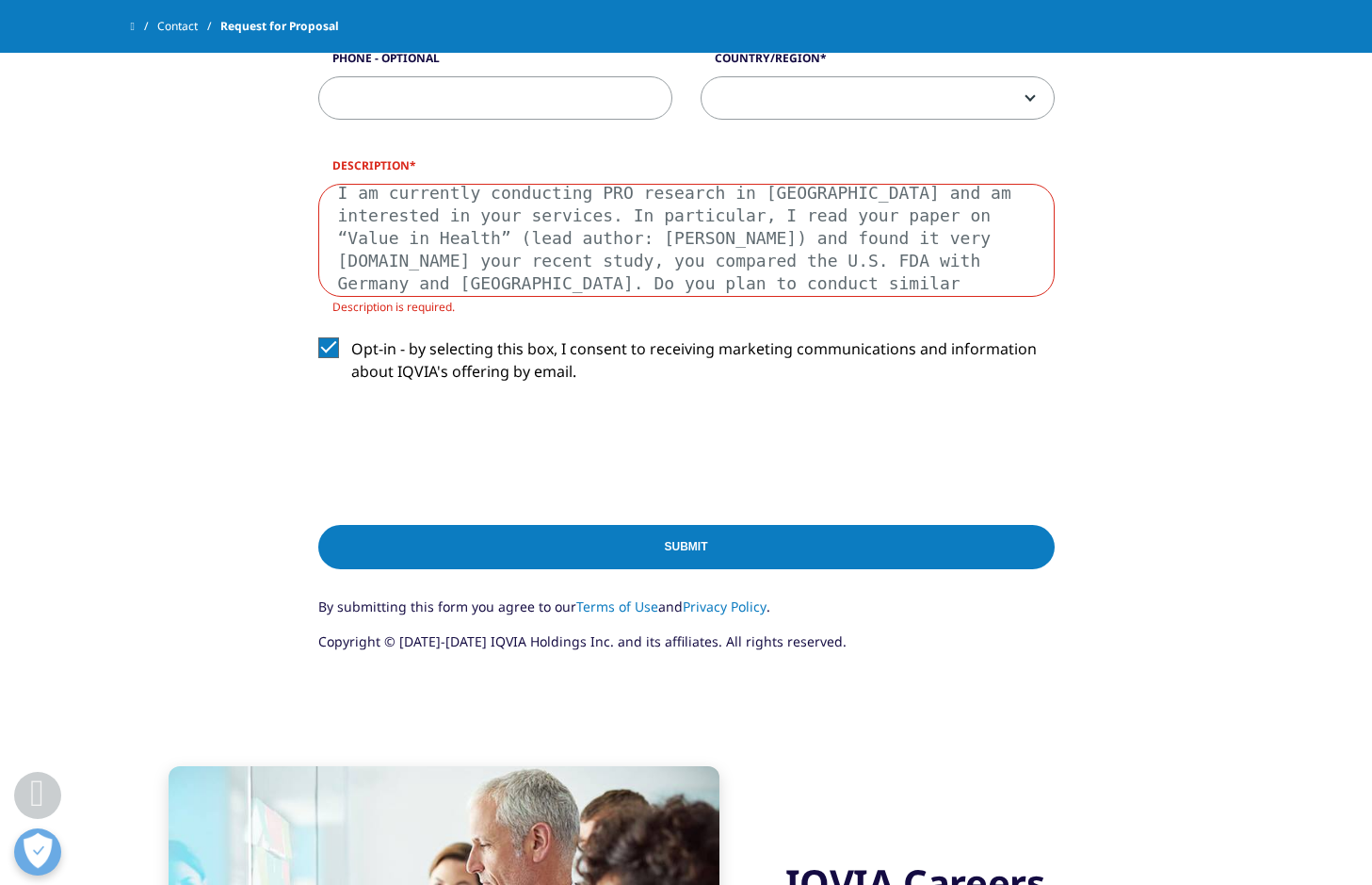
scroll to position [942, 0]
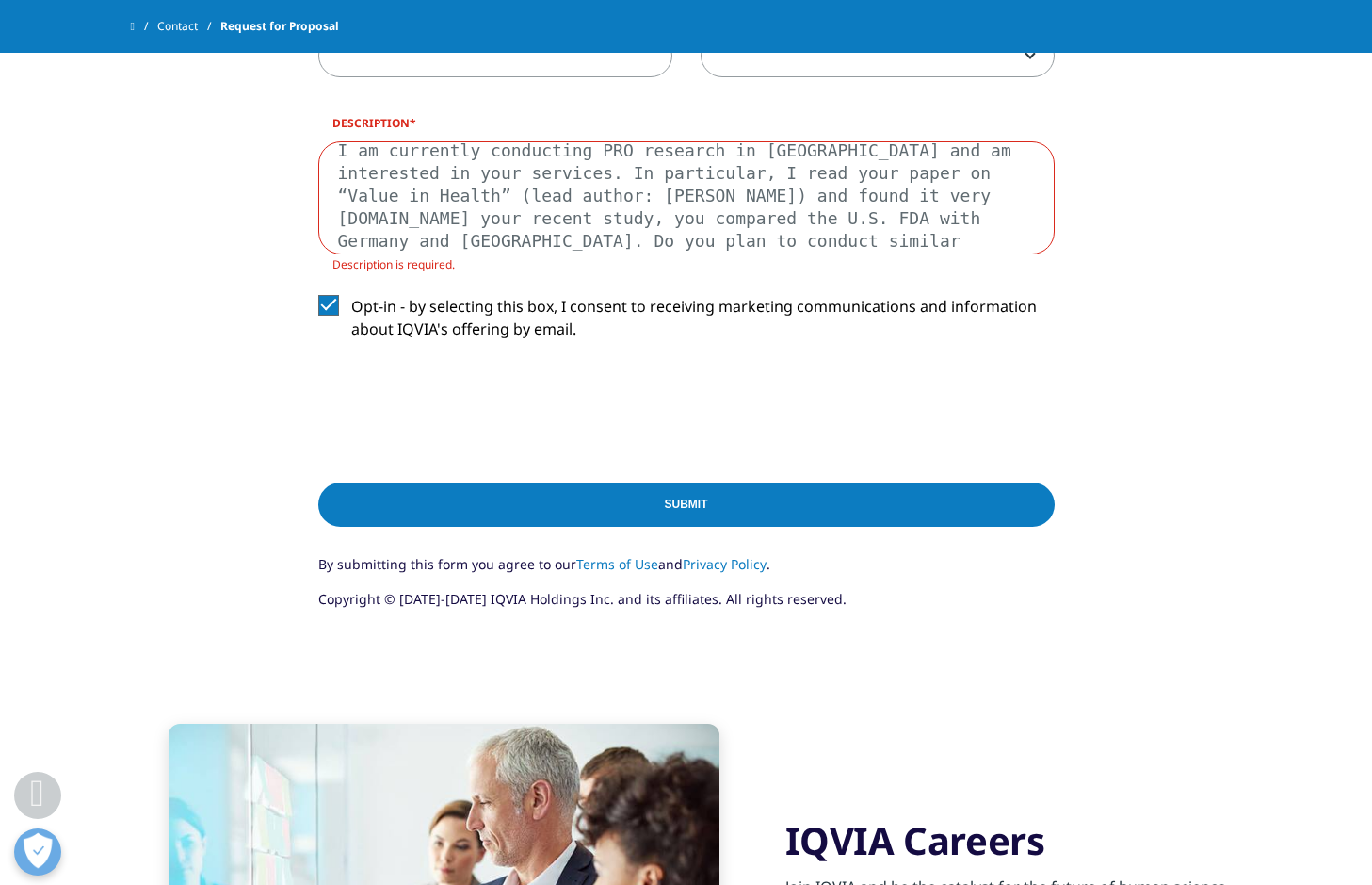
click at [804, 222] on textarea "I am currently conducting PRO research in Japan and am interested in your servi…" at bounding box center [686, 198] width 737 height 113
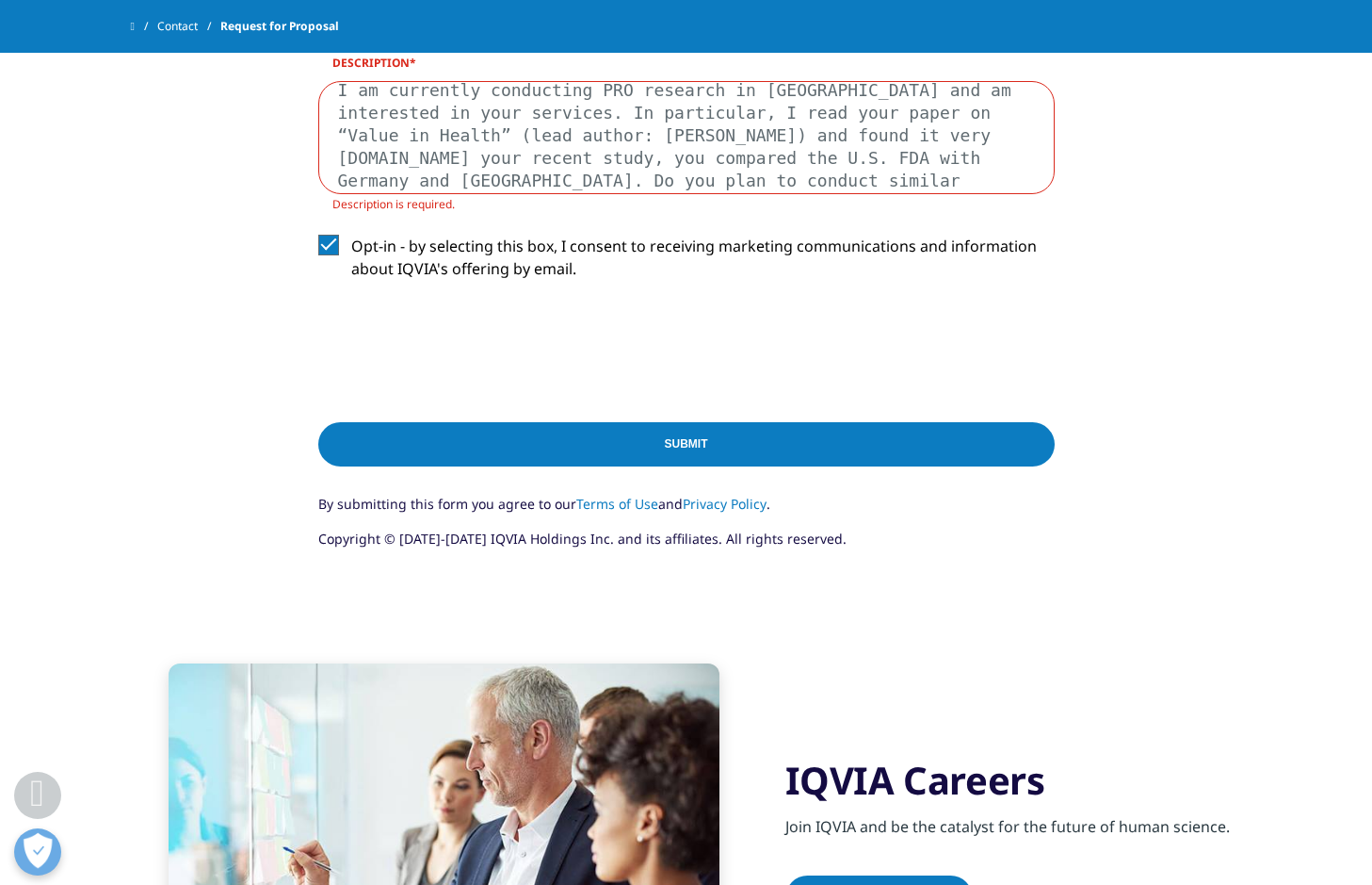
scroll to position [1036, 0]
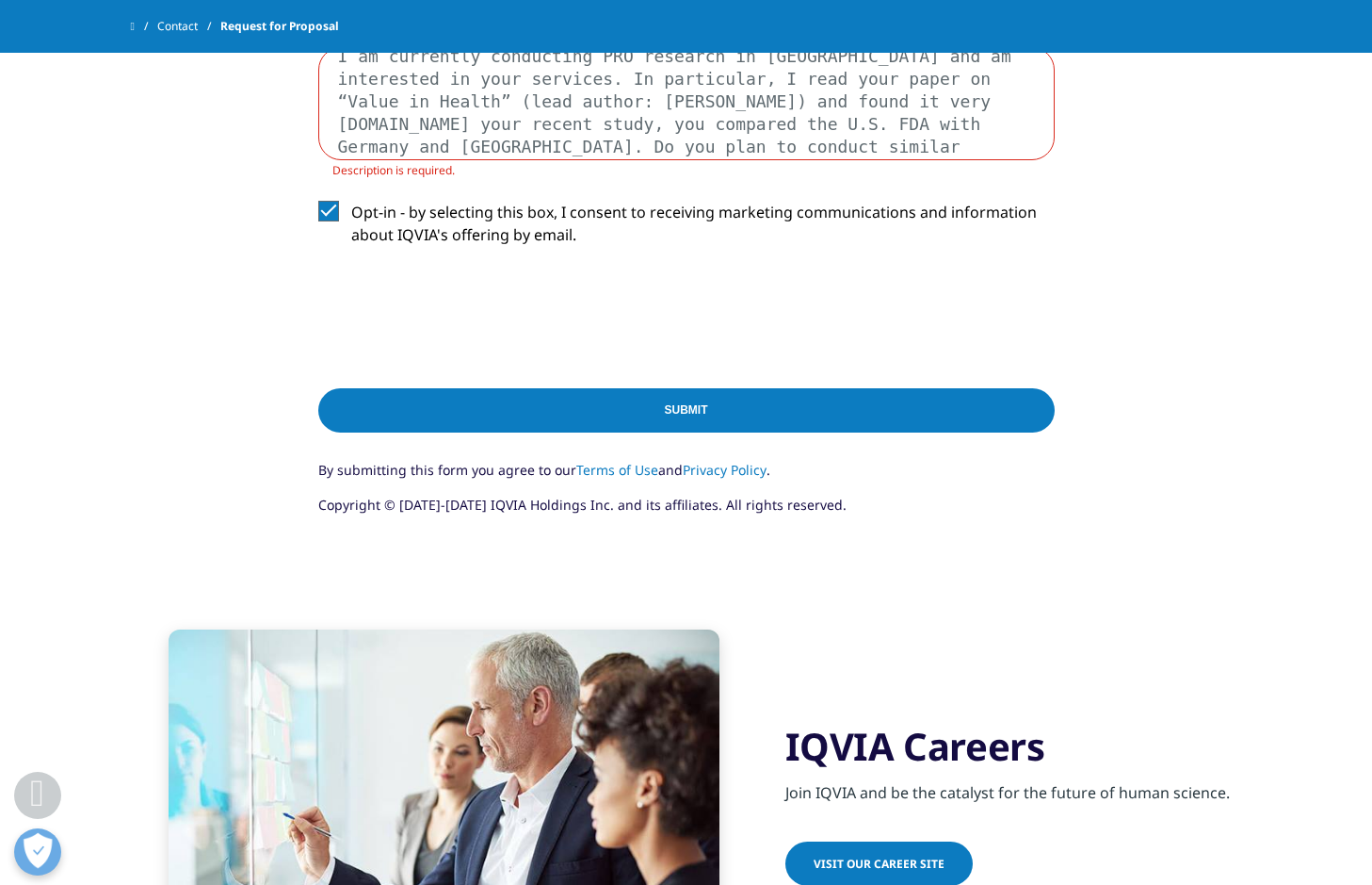
click at [818, 149] on textarea "I am currently conducting PRO research in Japan and am interested in your servi…" at bounding box center [686, 103] width 737 height 113
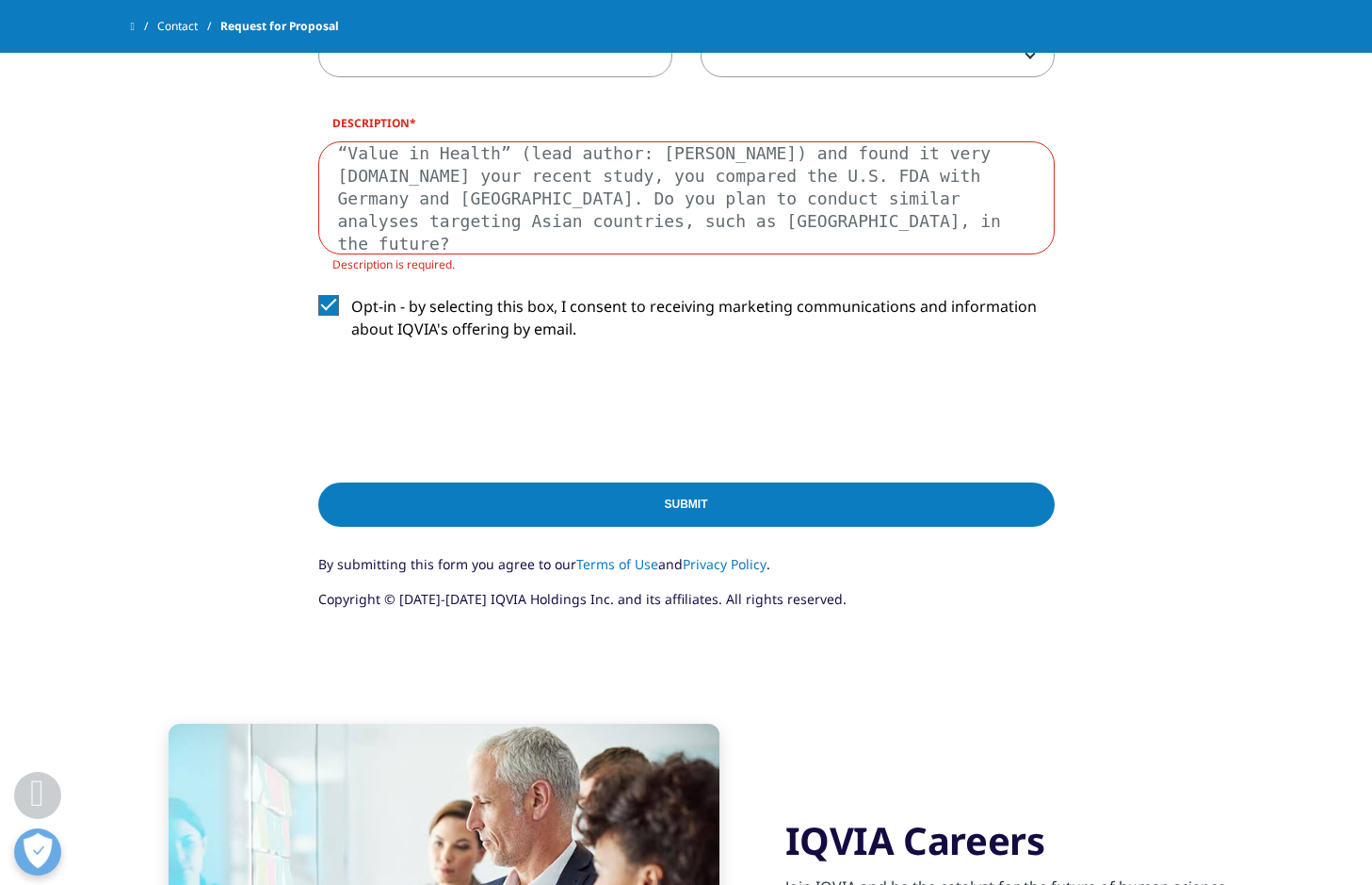
scroll to position [754, 0]
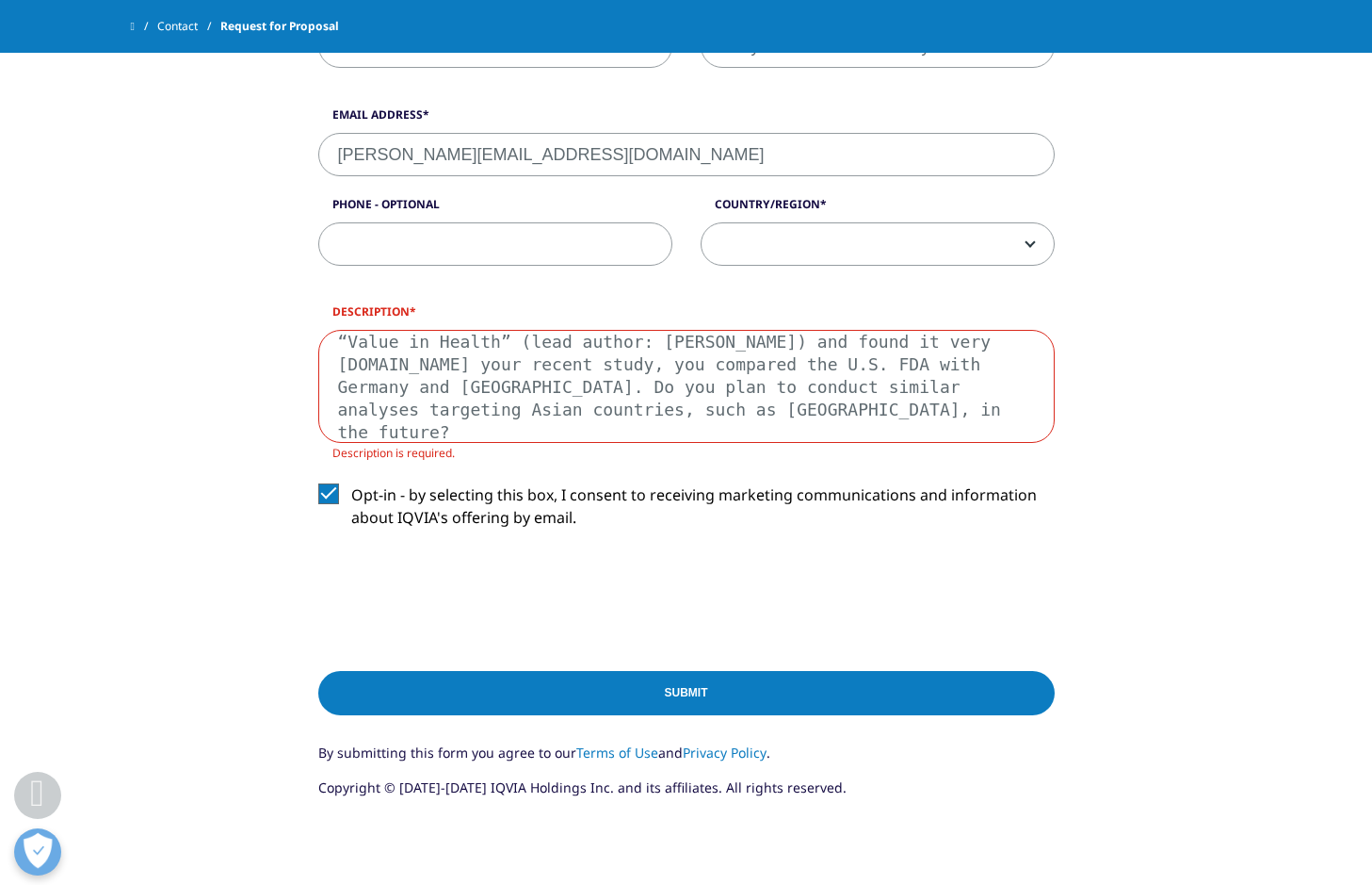
type textarea "I am currently conducting PRO research in Japan and am interested in your servi…"
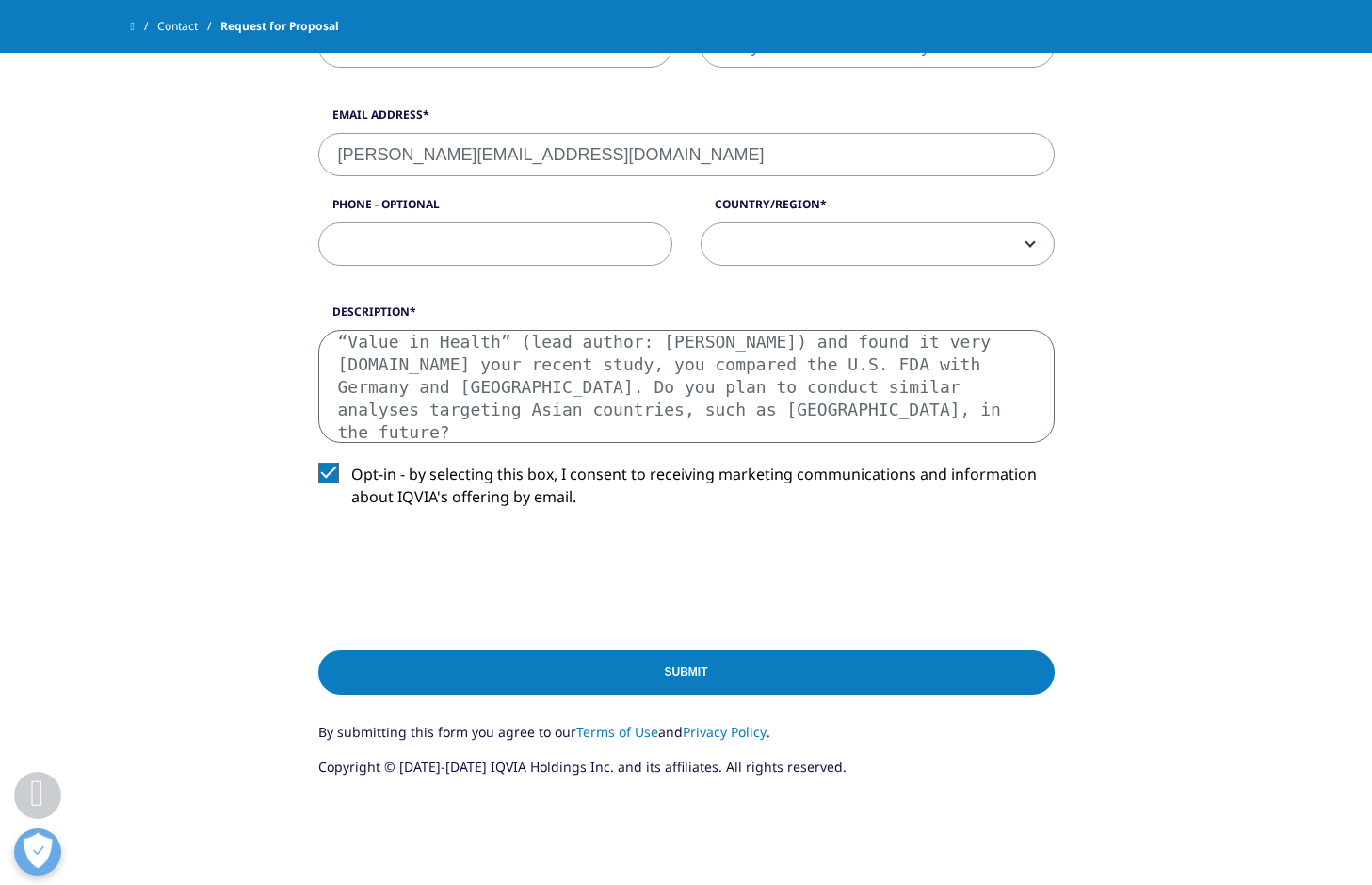
click at [685, 666] on input "Submit" at bounding box center [686, 672] width 737 height 44
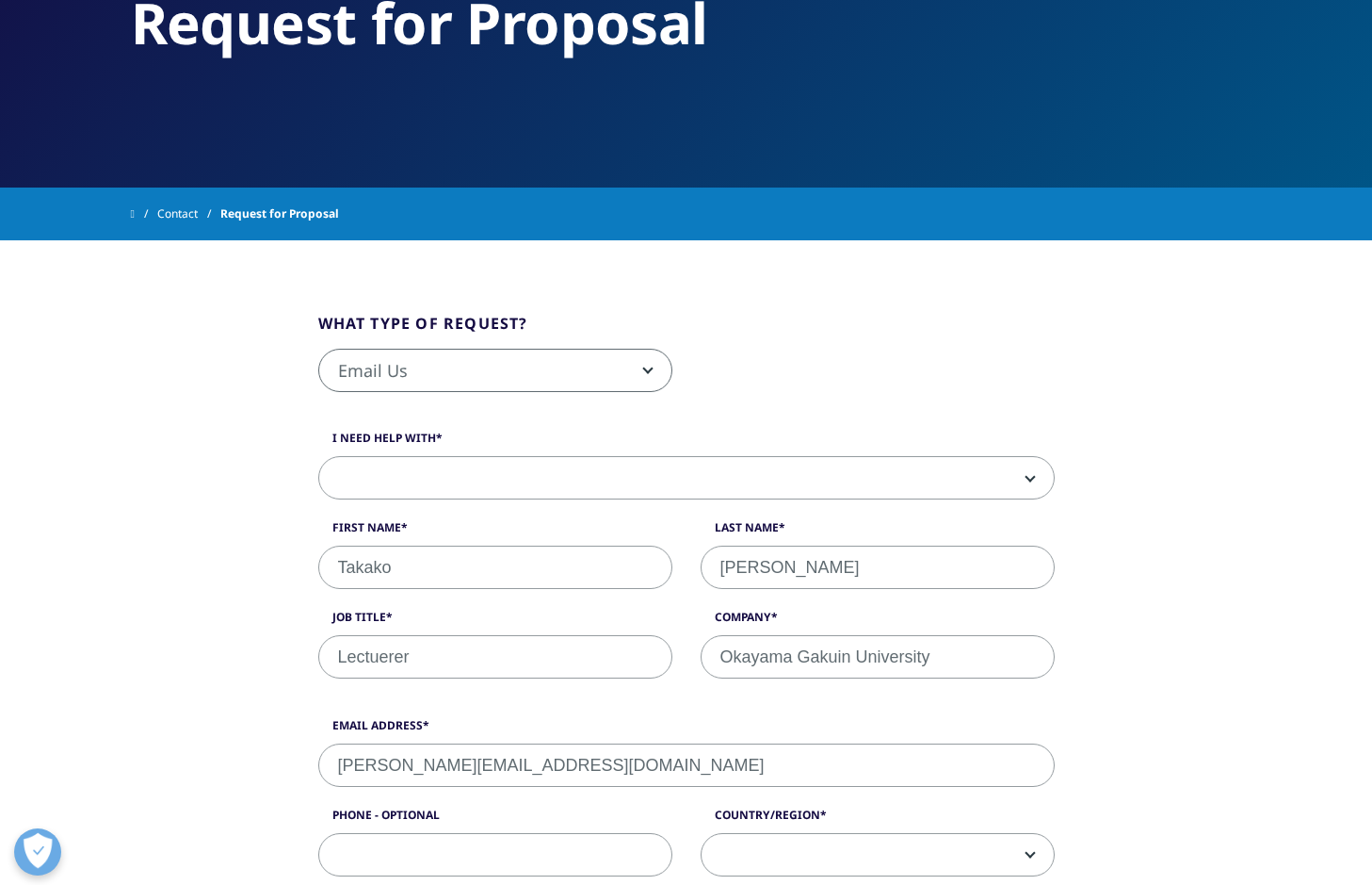
scroll to position [361, 0]
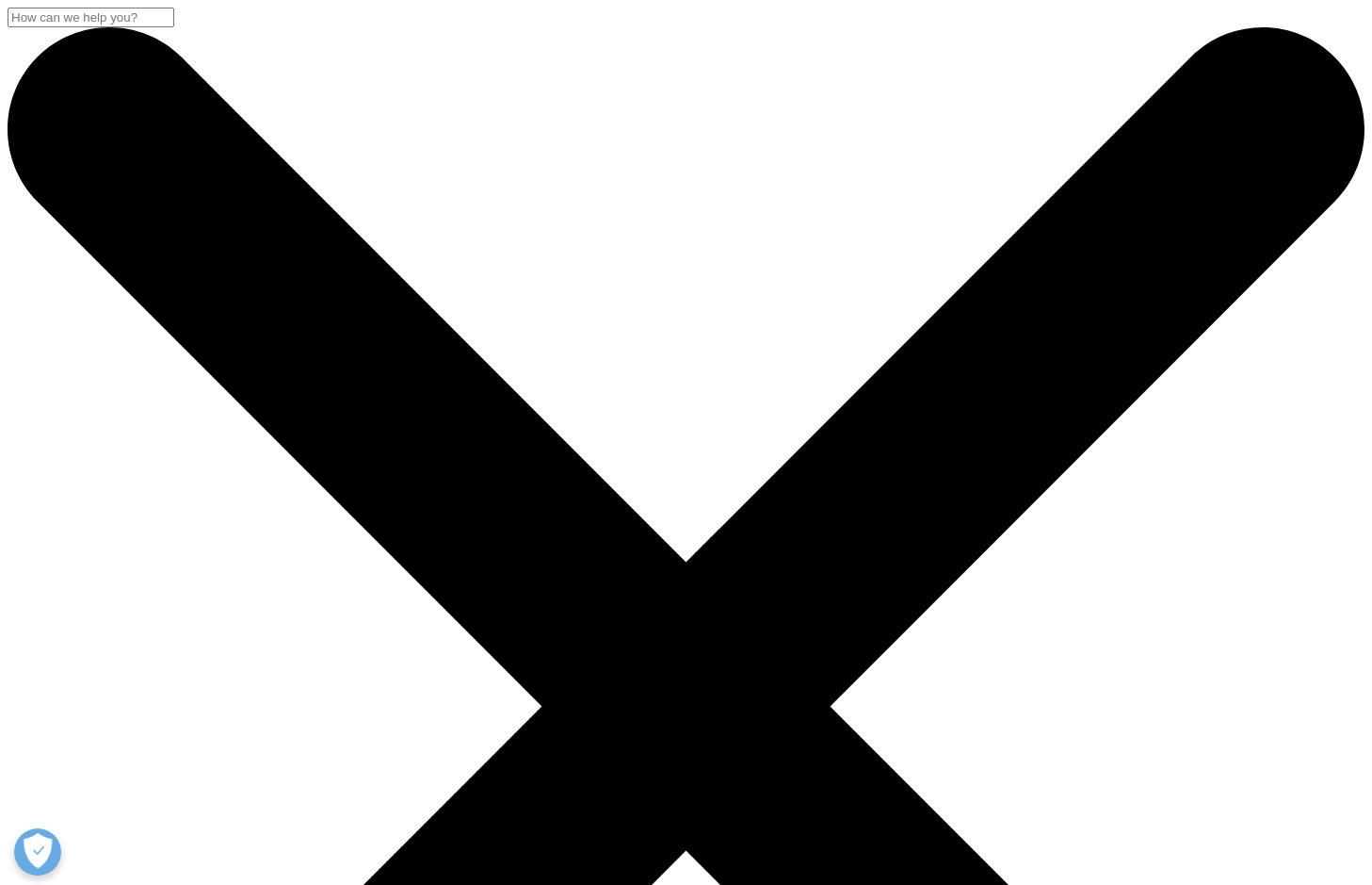
select select "[URL][DOMAIN_NAME]"
select select "Other"
select select "[GEOGRAPHIC_DATA]"
